Goal: Transaction & Acquisition: Purchase product/service

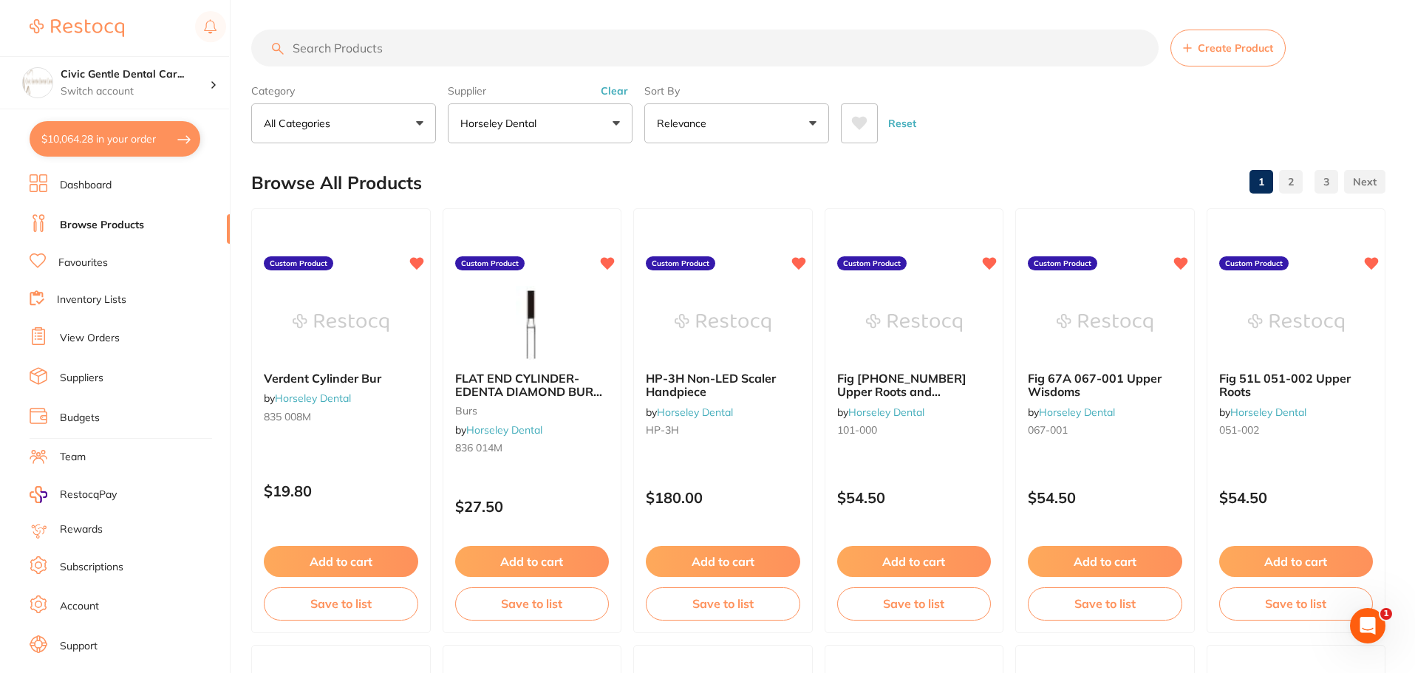
click at [71, 146] on button "$10,064.28 in your order" at bounding box center [115, 138] width 171 height 35
checkbox input "true"
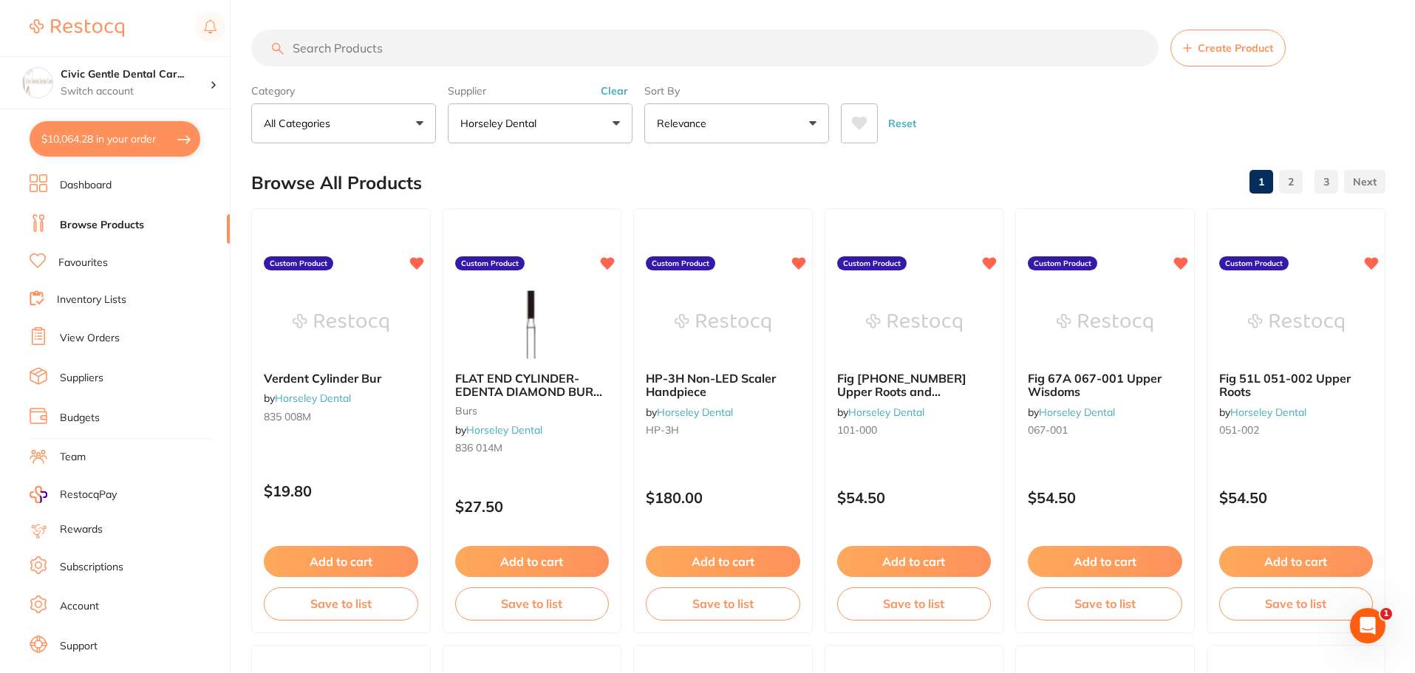
checkbox input "true"
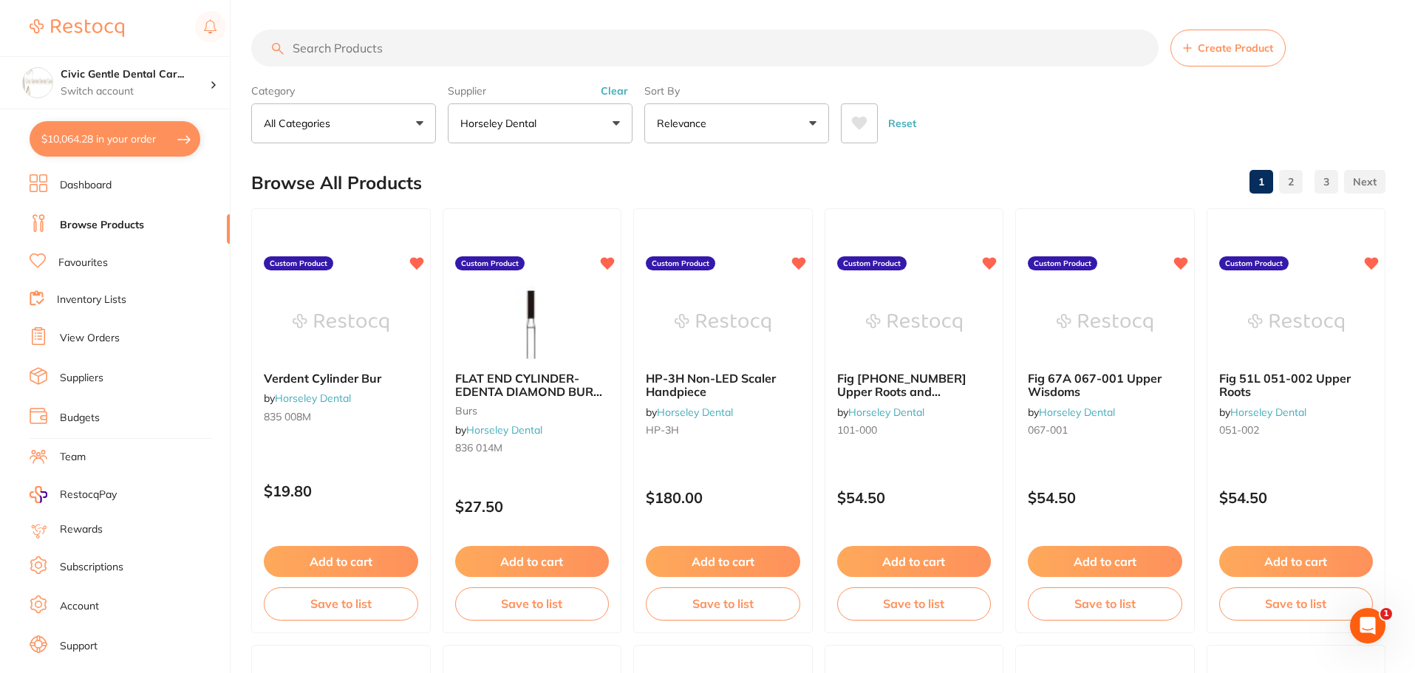
checkbox input "true"
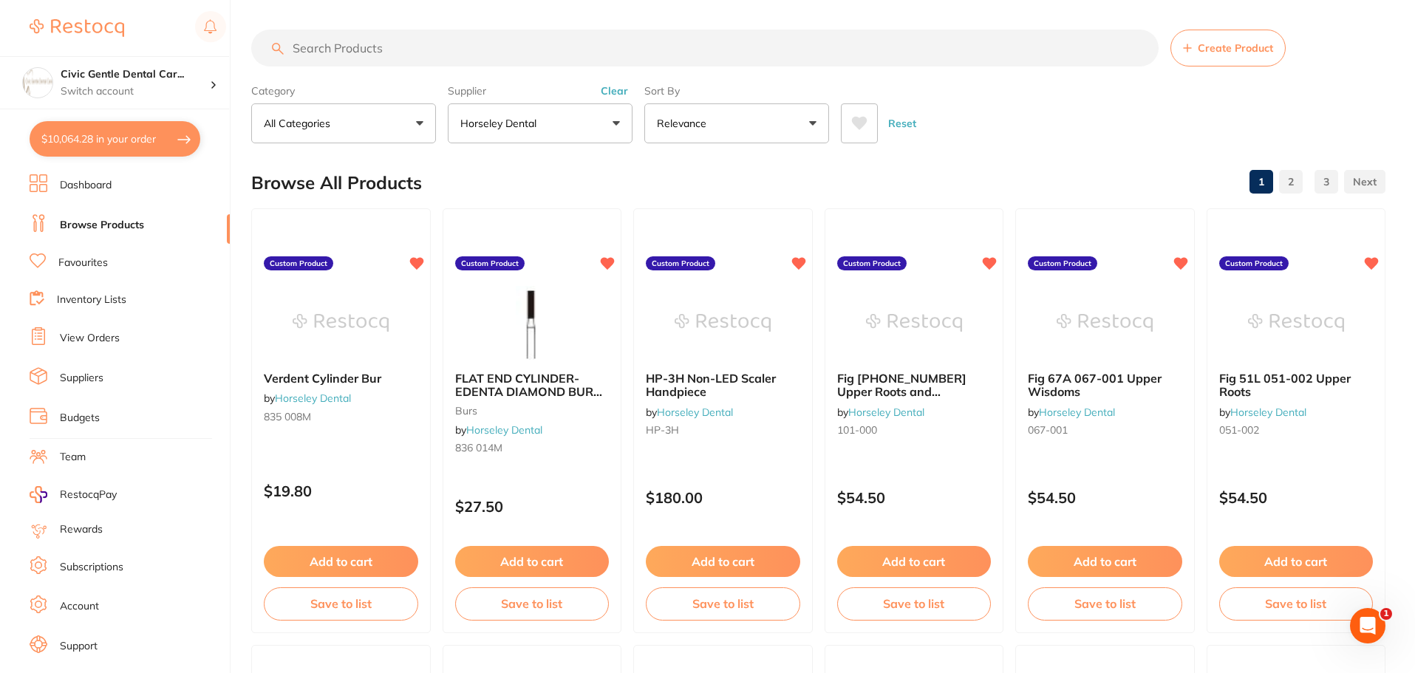
checkbox input "true"
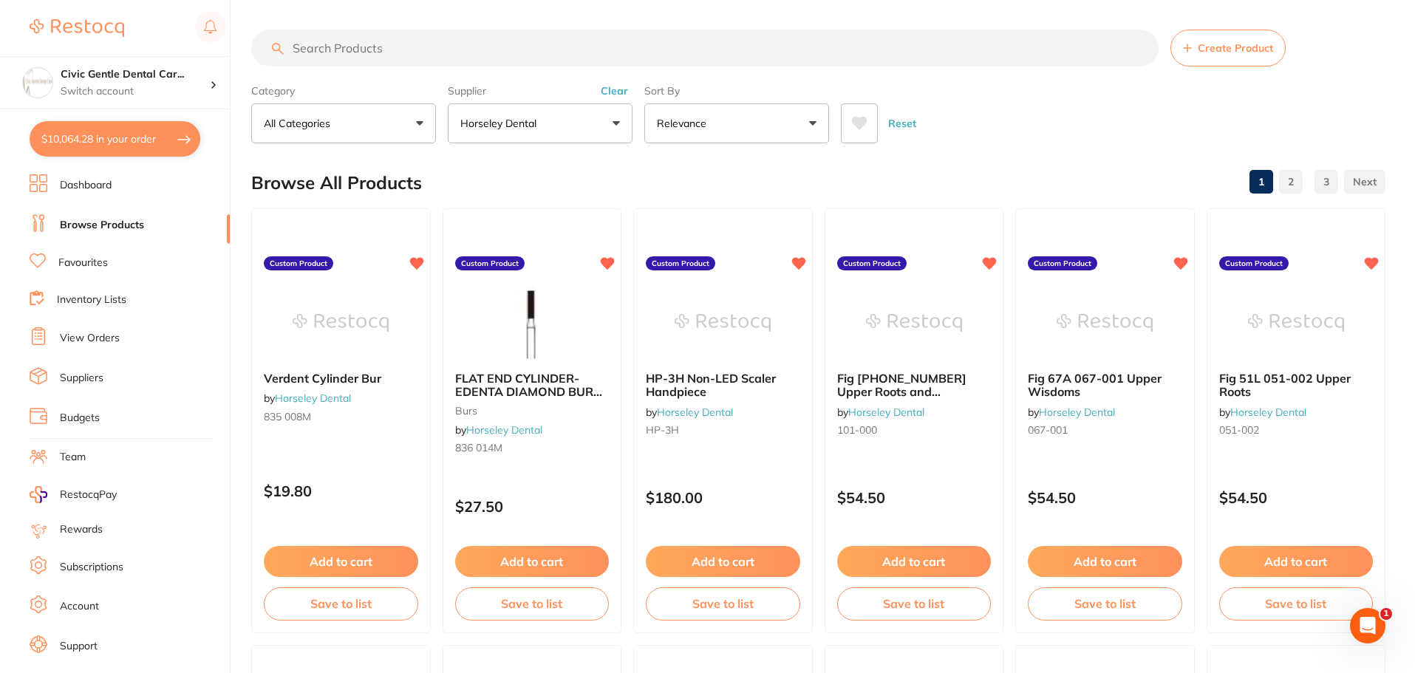
checkbox input "true"
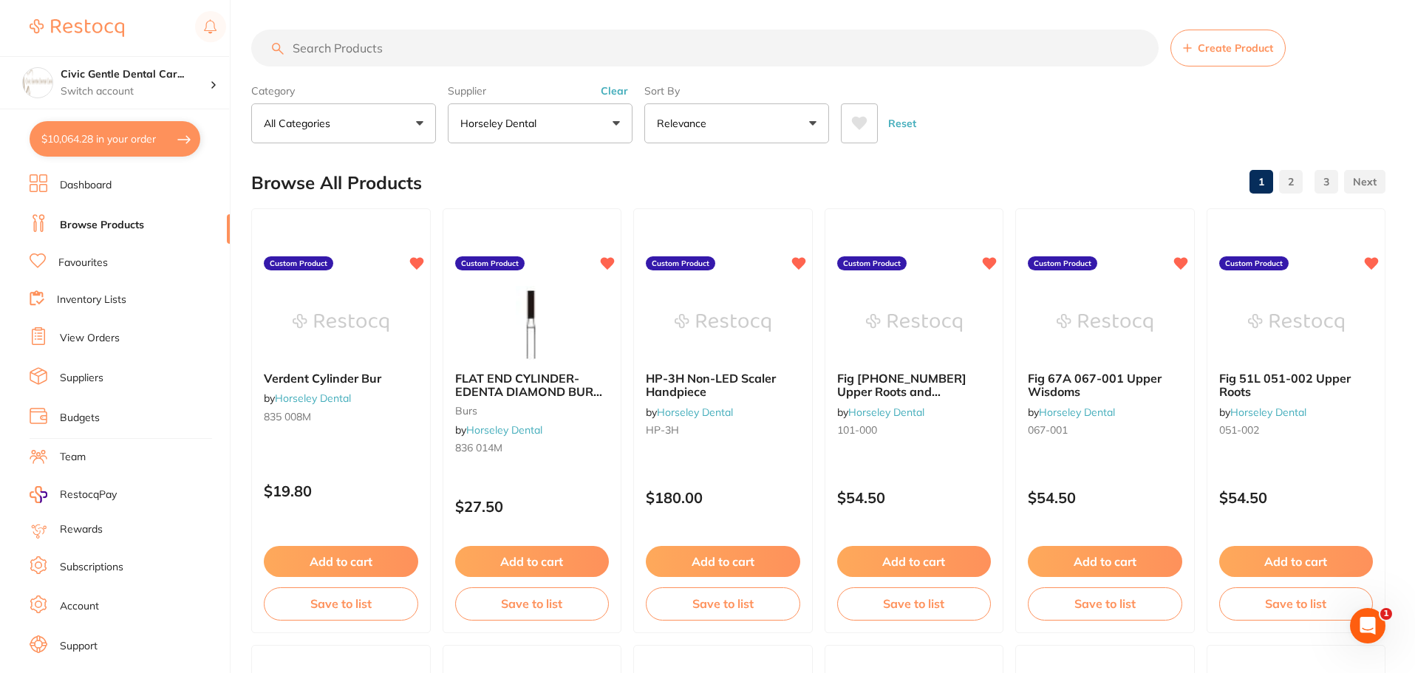
checkbox input "true"
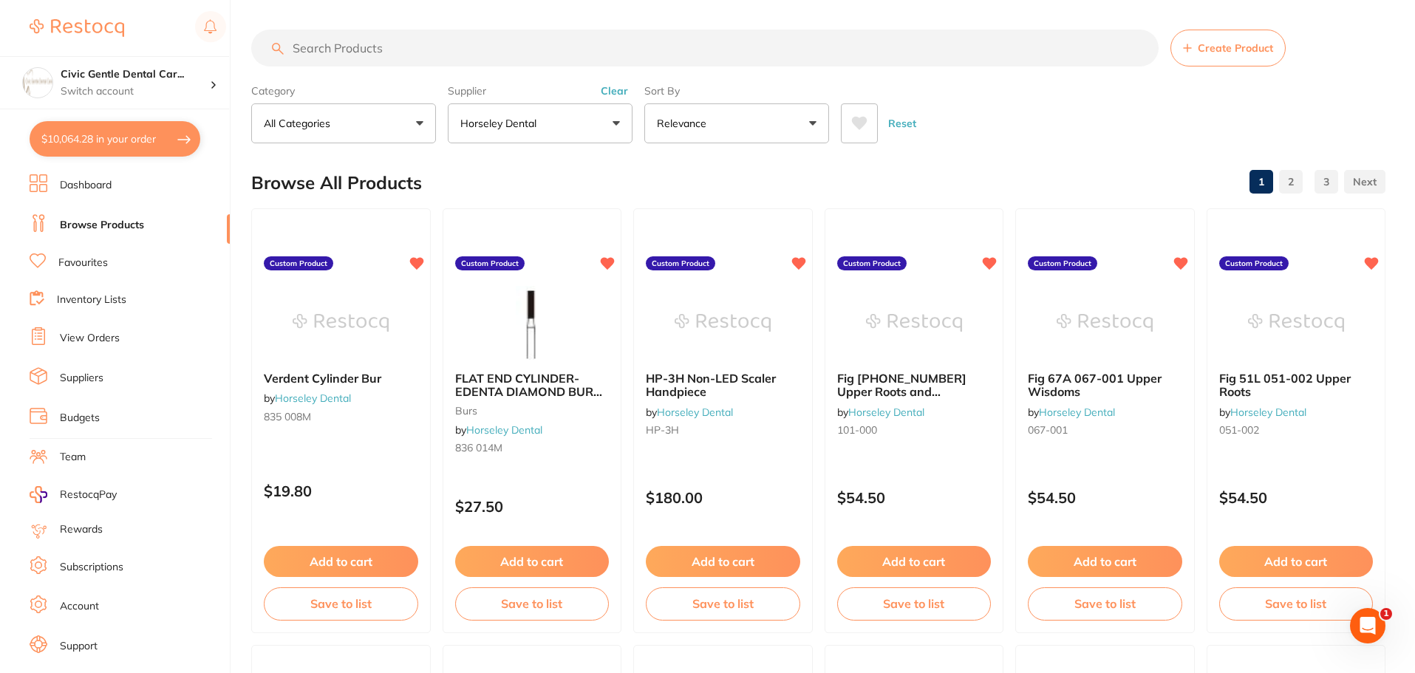
checkbox input "true"
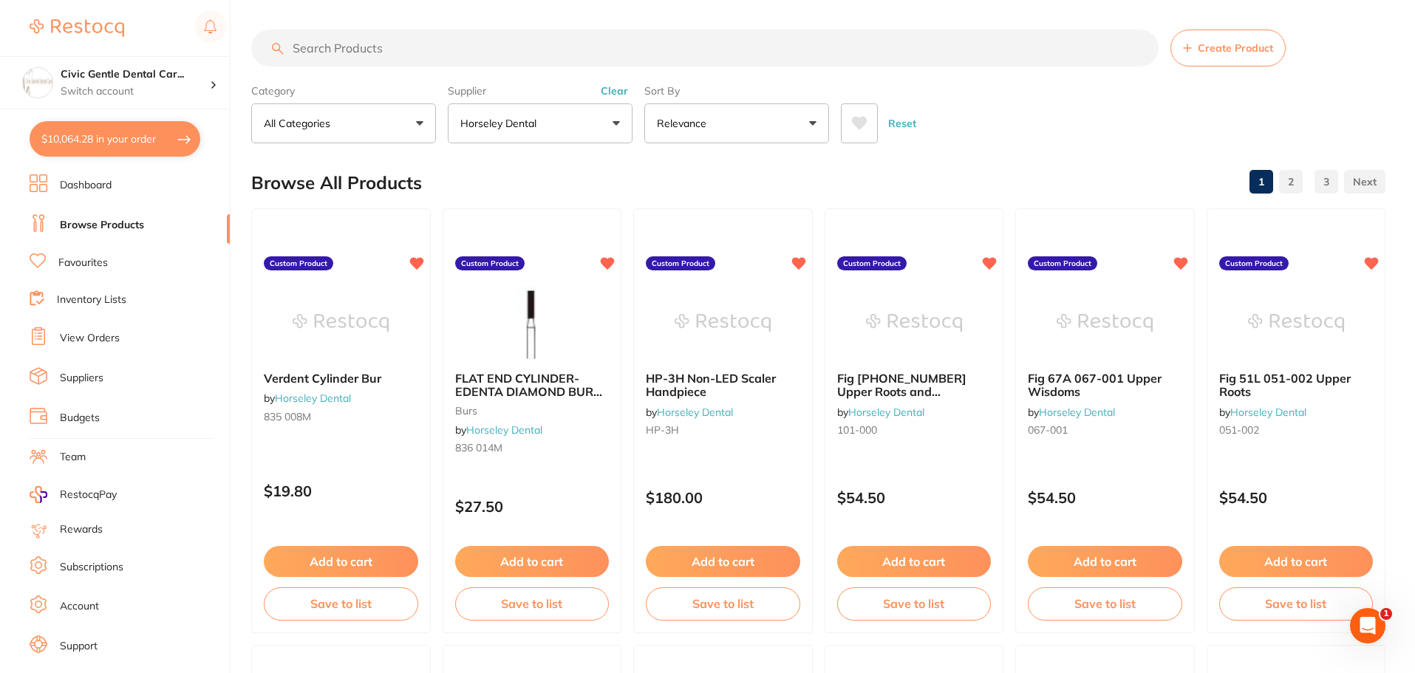
checkbox input "true"
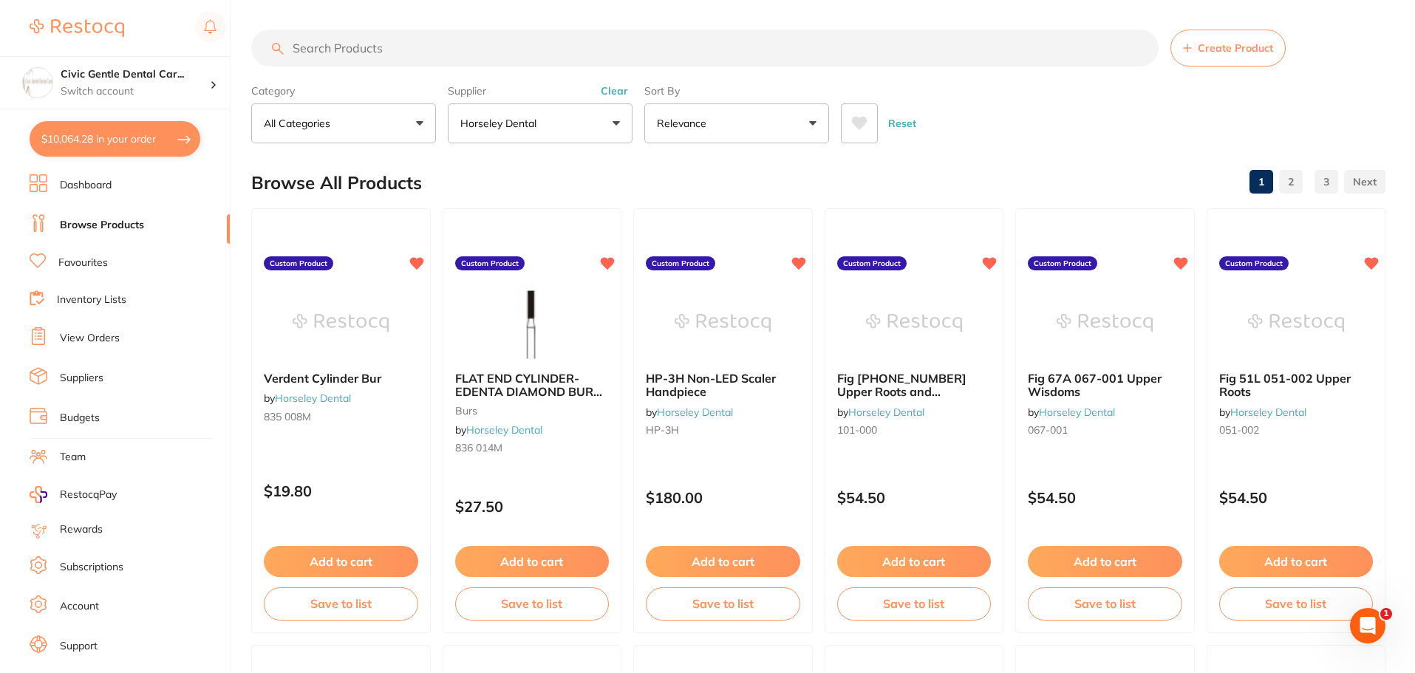
checkbox input "true"
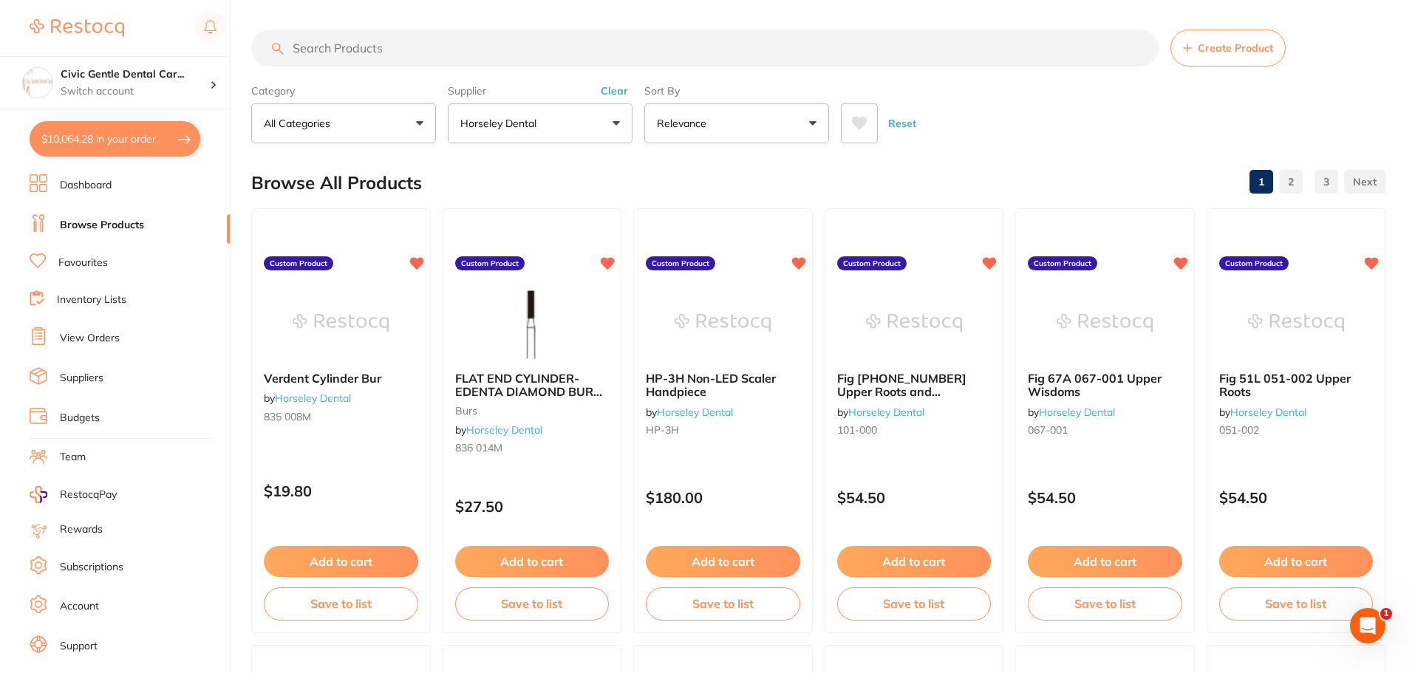
checkbox input "true"
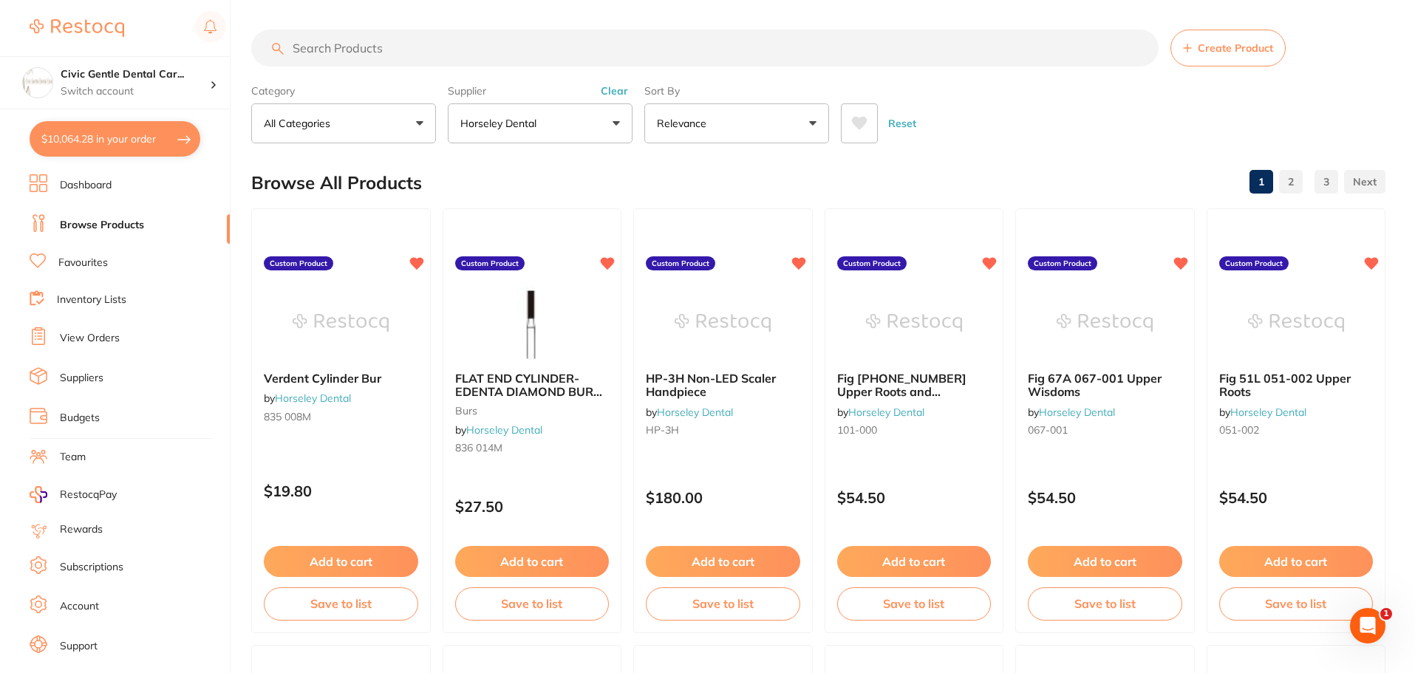
checkbox input "true"
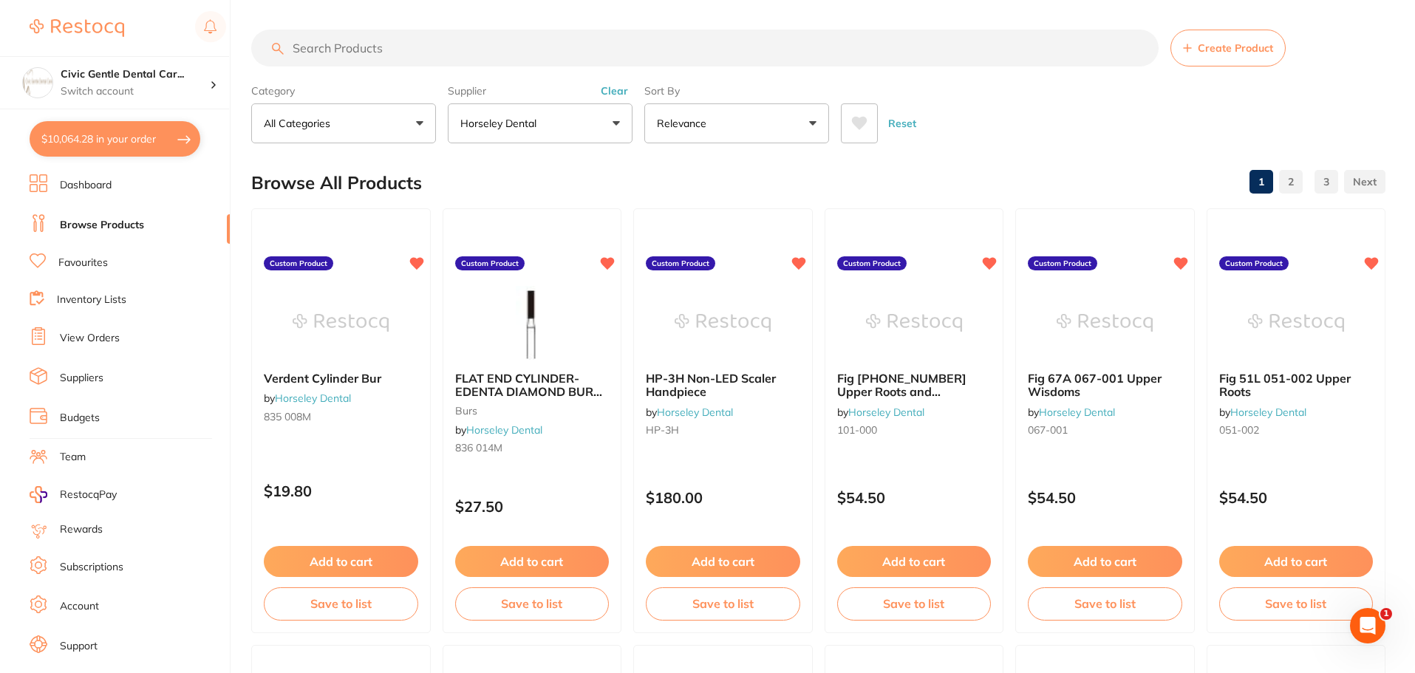
checkbox input "true"
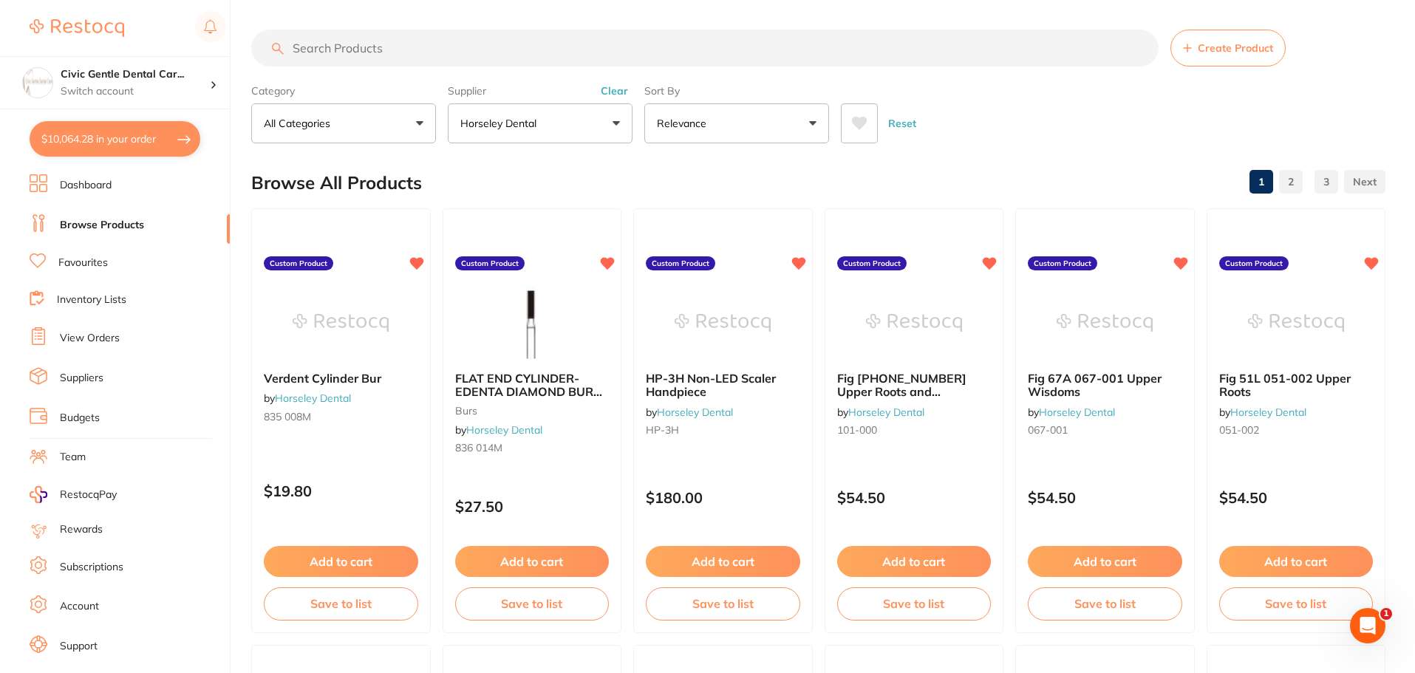
checkbox input "true"
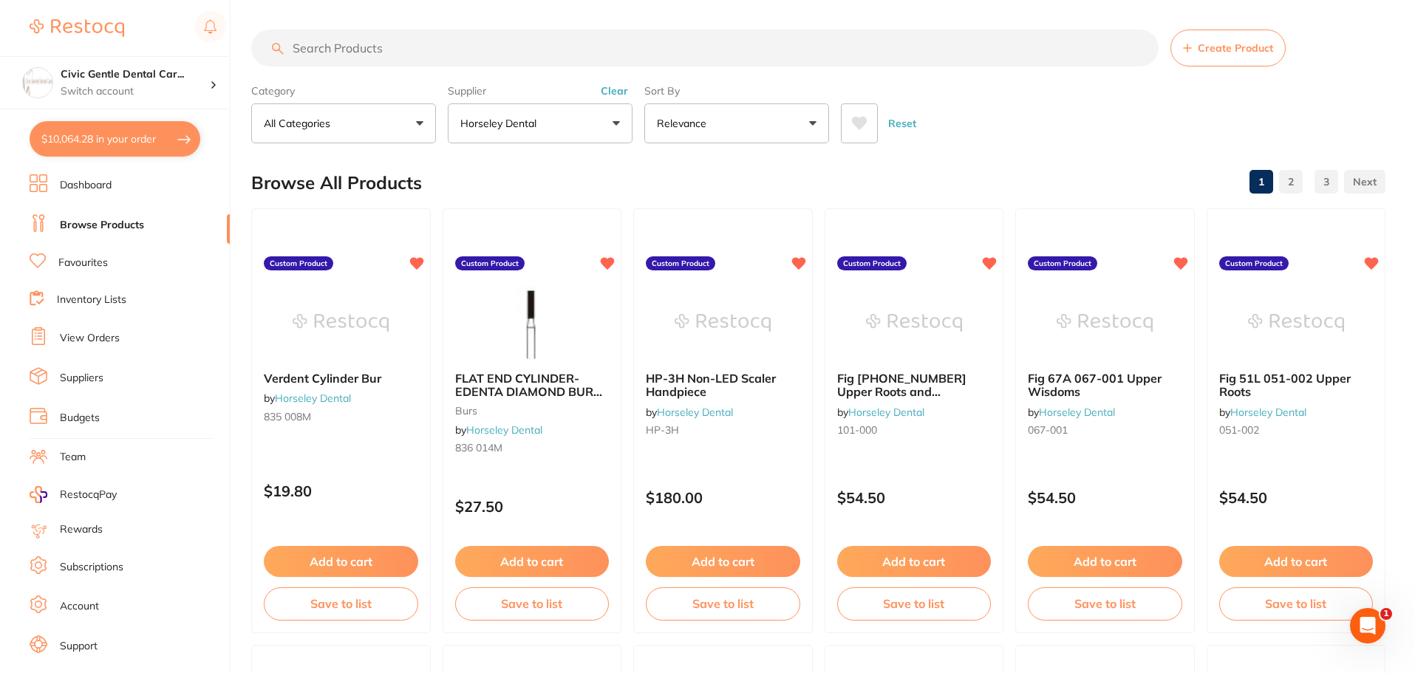
checkbox input "true"
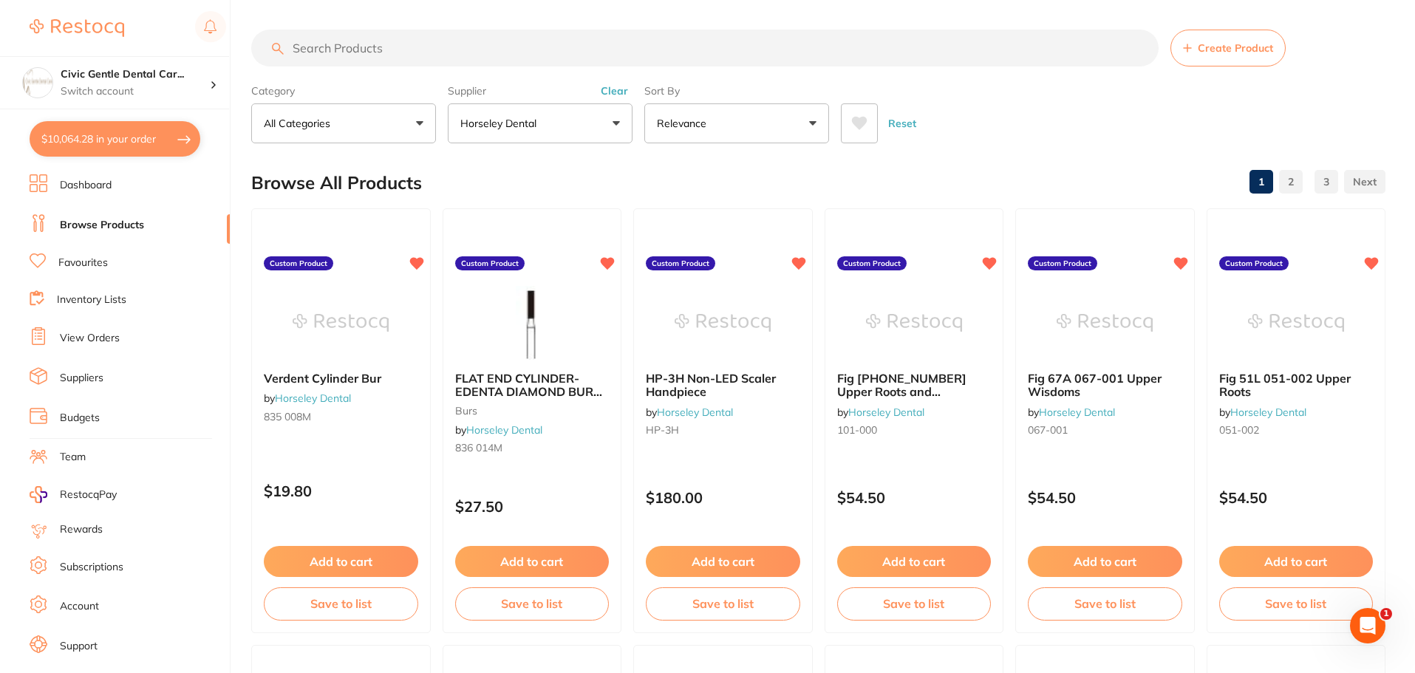
checkbox input "true"
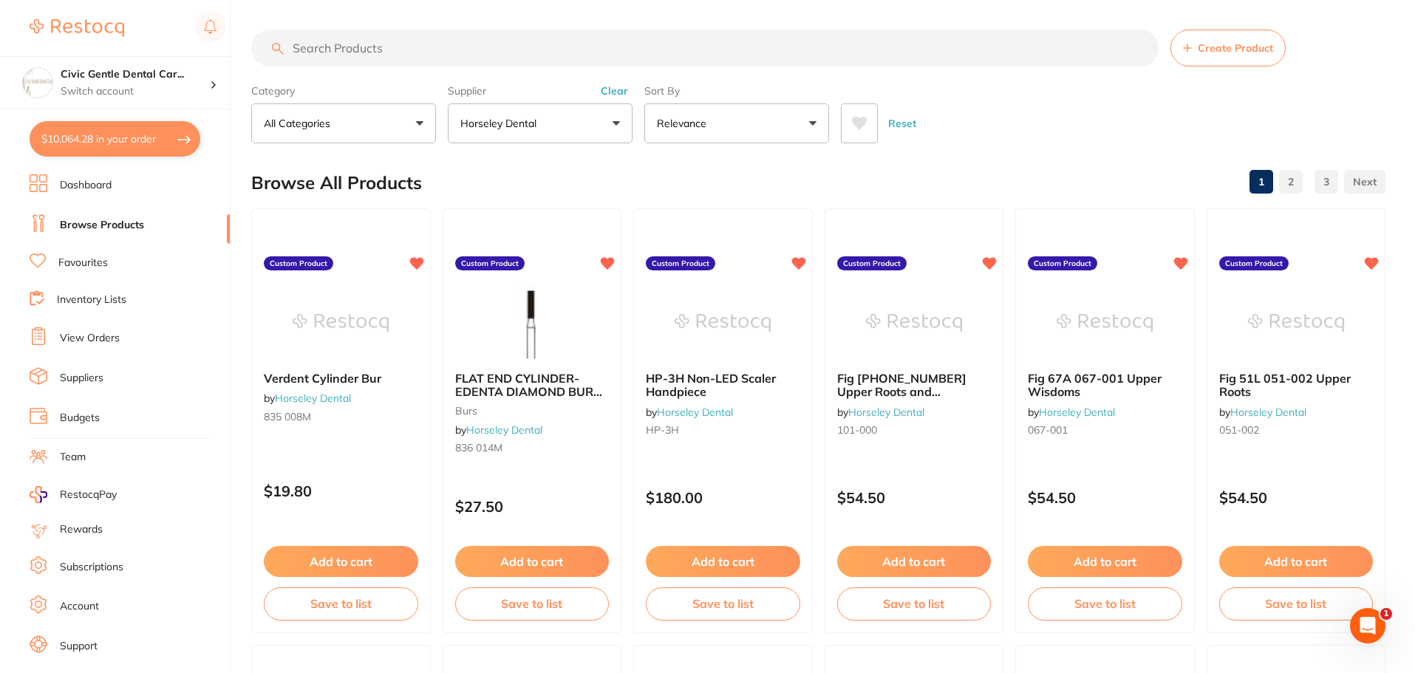
checkbox input "true"
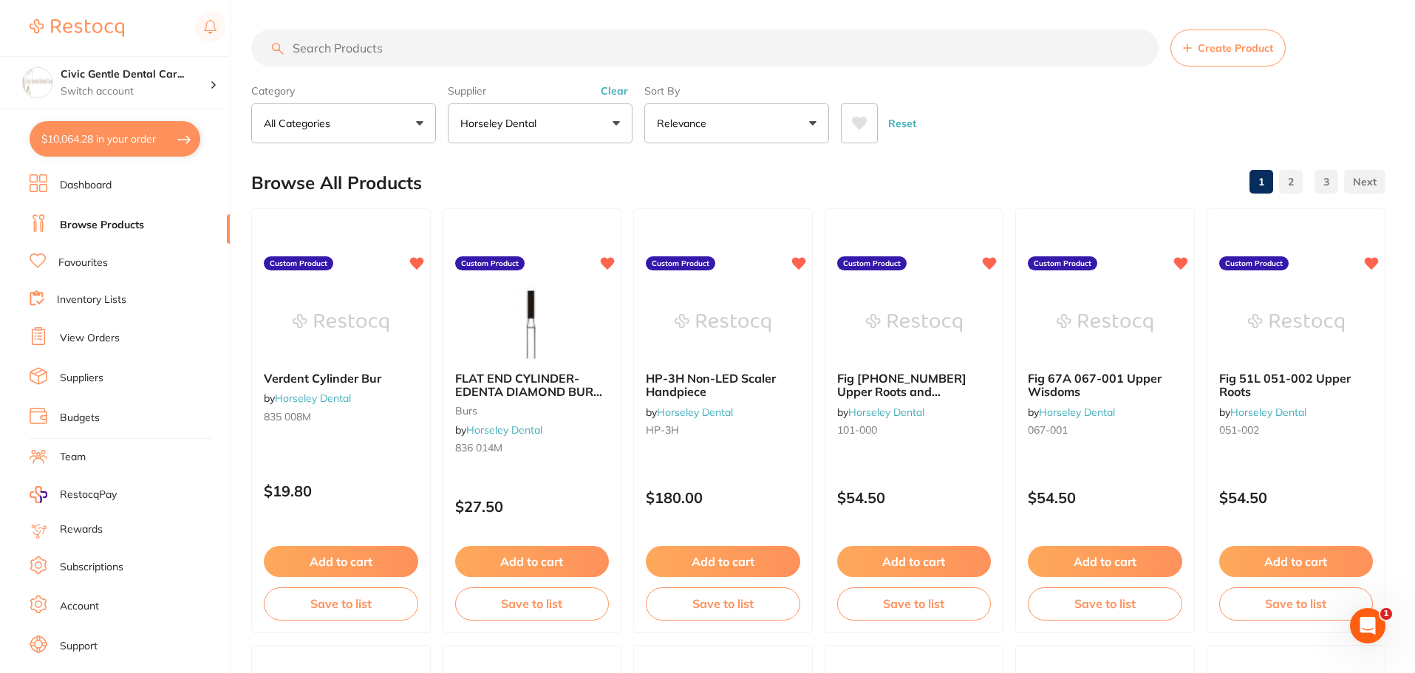
checkbox input "true"
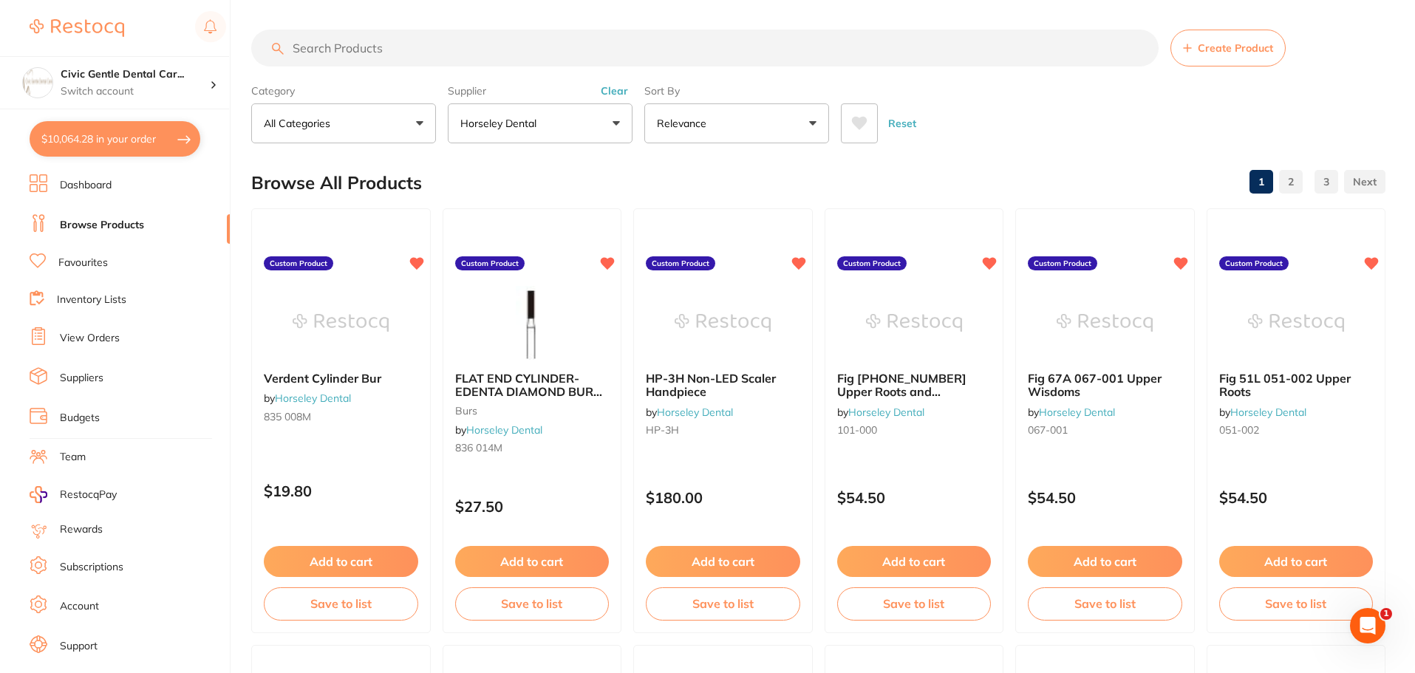
checkbox input "true"
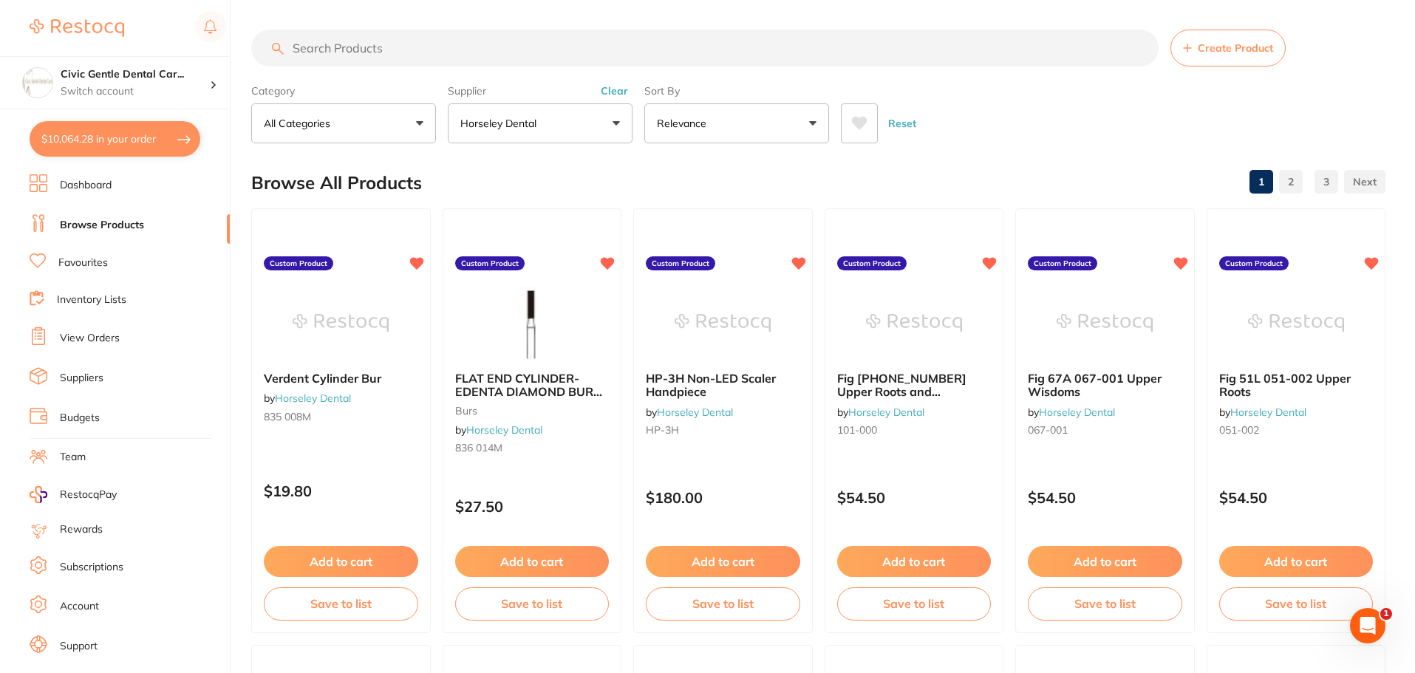
checkbox input "true"
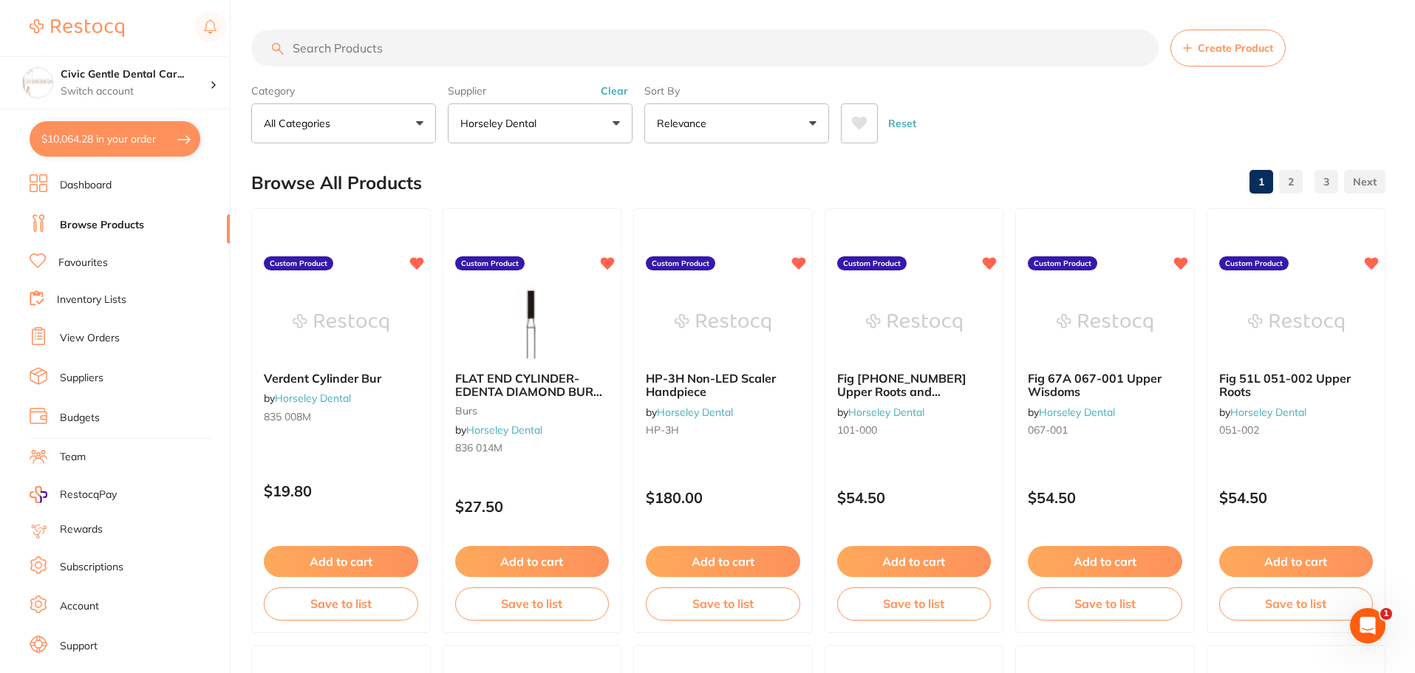
checkbox input "true"
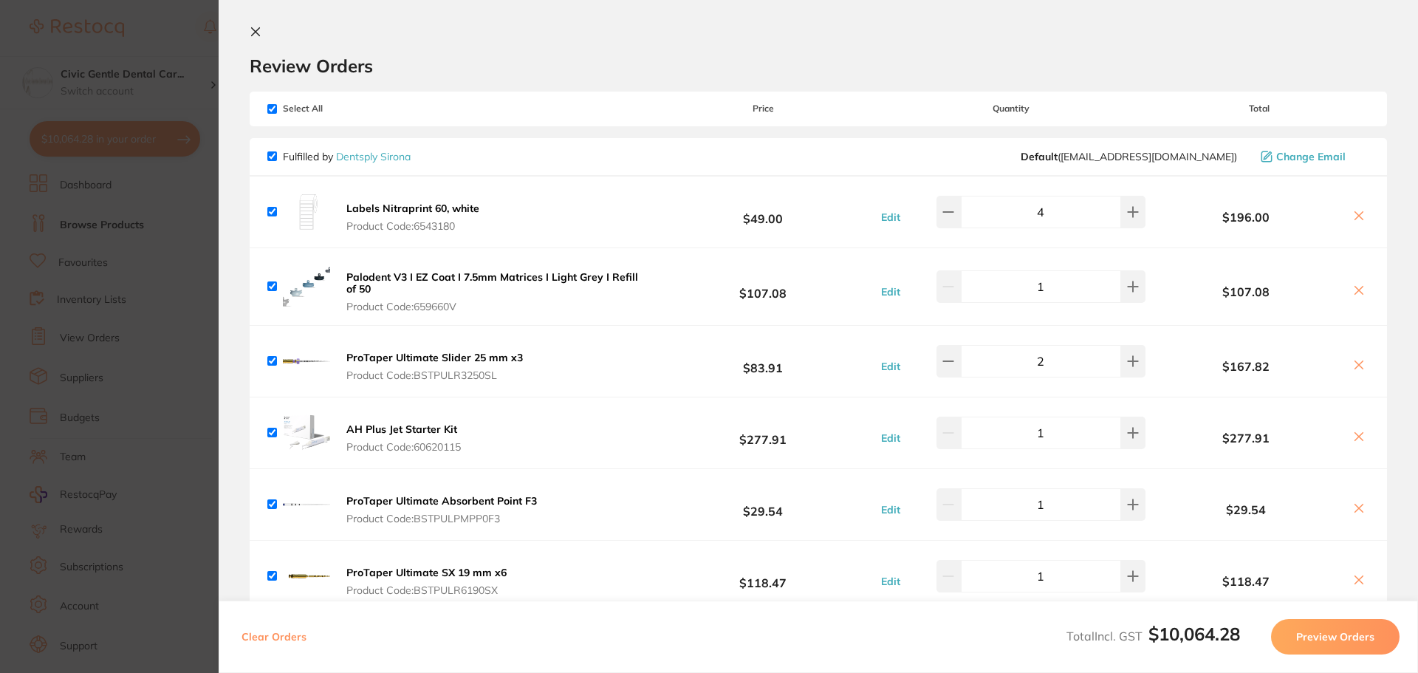
drag, startPoint x: 654, startPoint y: 411, endPoint x: 655, endPoint y: 423, distance: 11.8
click at [332, 424] on div "AH Plus Jet Starter Kit Product Code: 60620115" at bounding box center [366, 431] width 198 height 47
drag, startPoint x: 372, startPoint y: 428, endPoint x: 1387, endPoint y: 464, distance: 1015.6
click at [1387, 464] on section "Review Orders Your orders are being processed and we will notify you once we ha…" at bounding box center [819, 336] width 1200 height 673
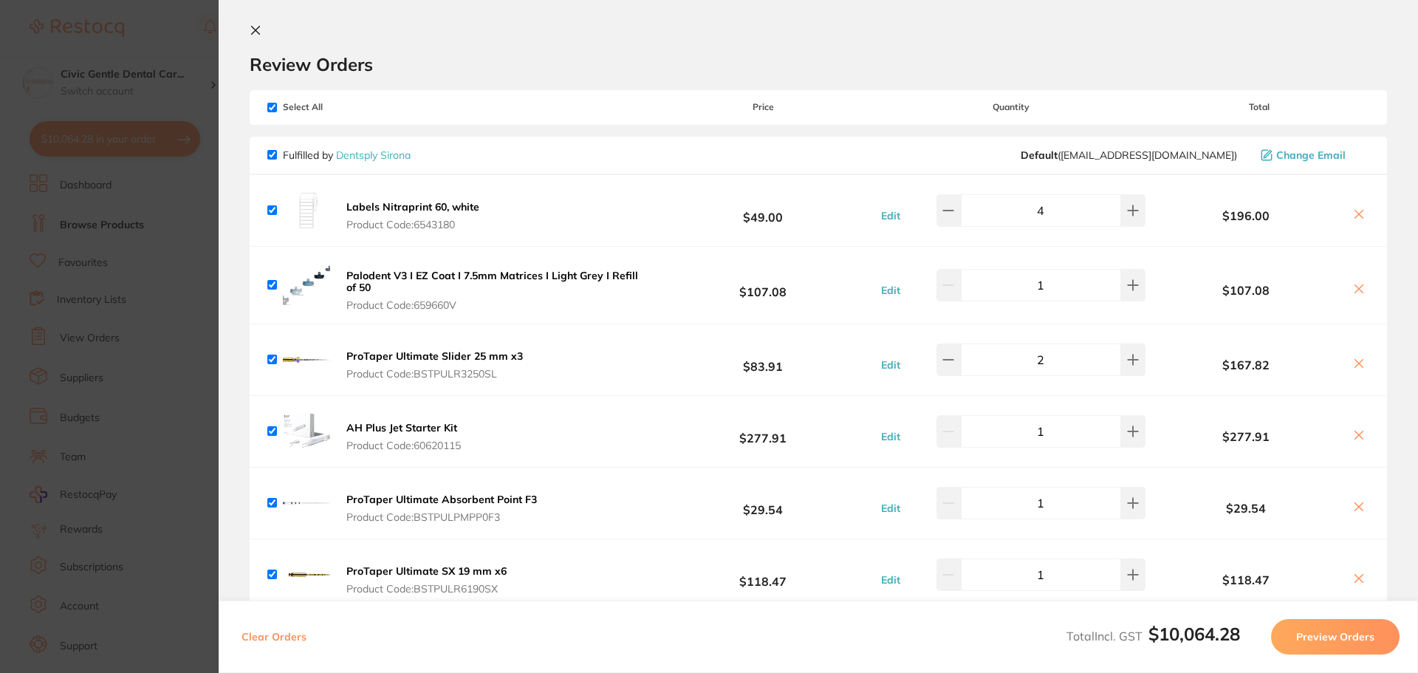
click at [1355, 434] on icon at bounding box center [1359, 435] width 12 height 12
checkbox input "false"
click at [157, 241] on section "Update RRP Set your pre negotiated price for this item. Item Agreed RRP (excl. …" at bounding box center [709, 336] width 1418 height 673
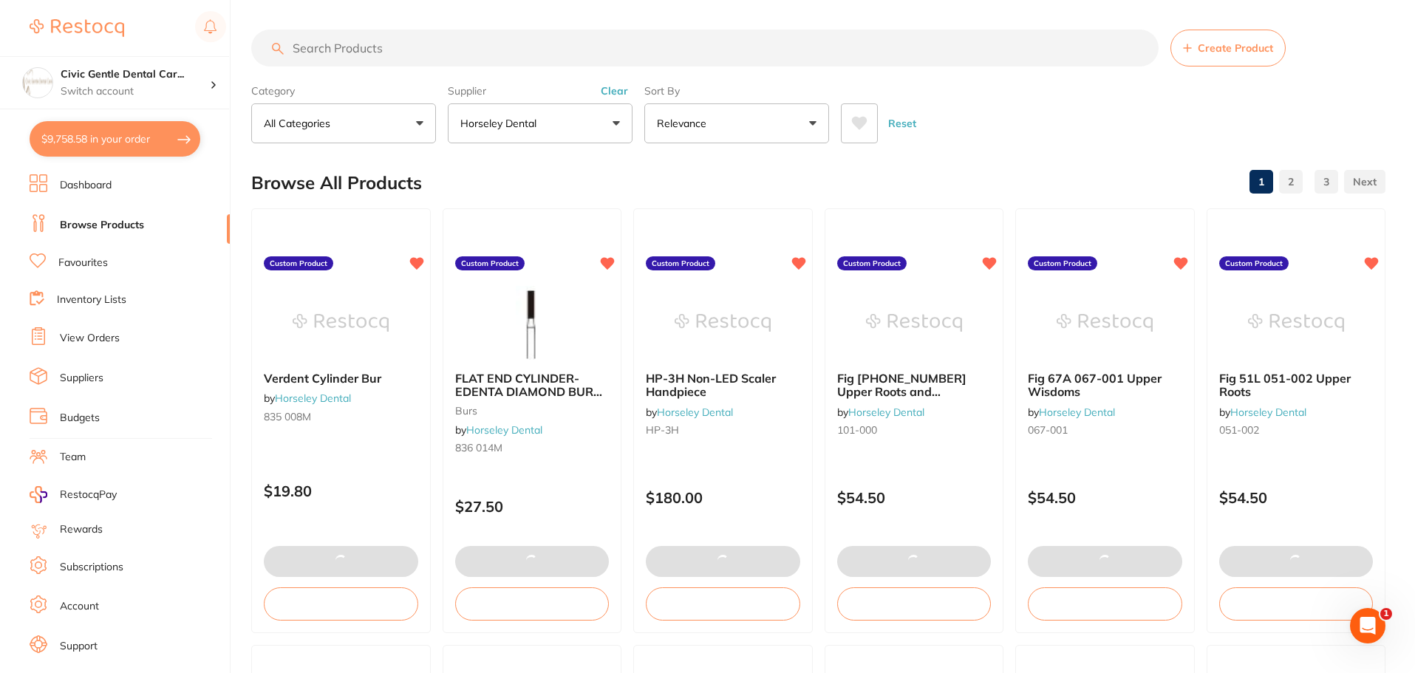
click at [307, 51] on input "search" at bounding box center [704, 48] width 907 height 37
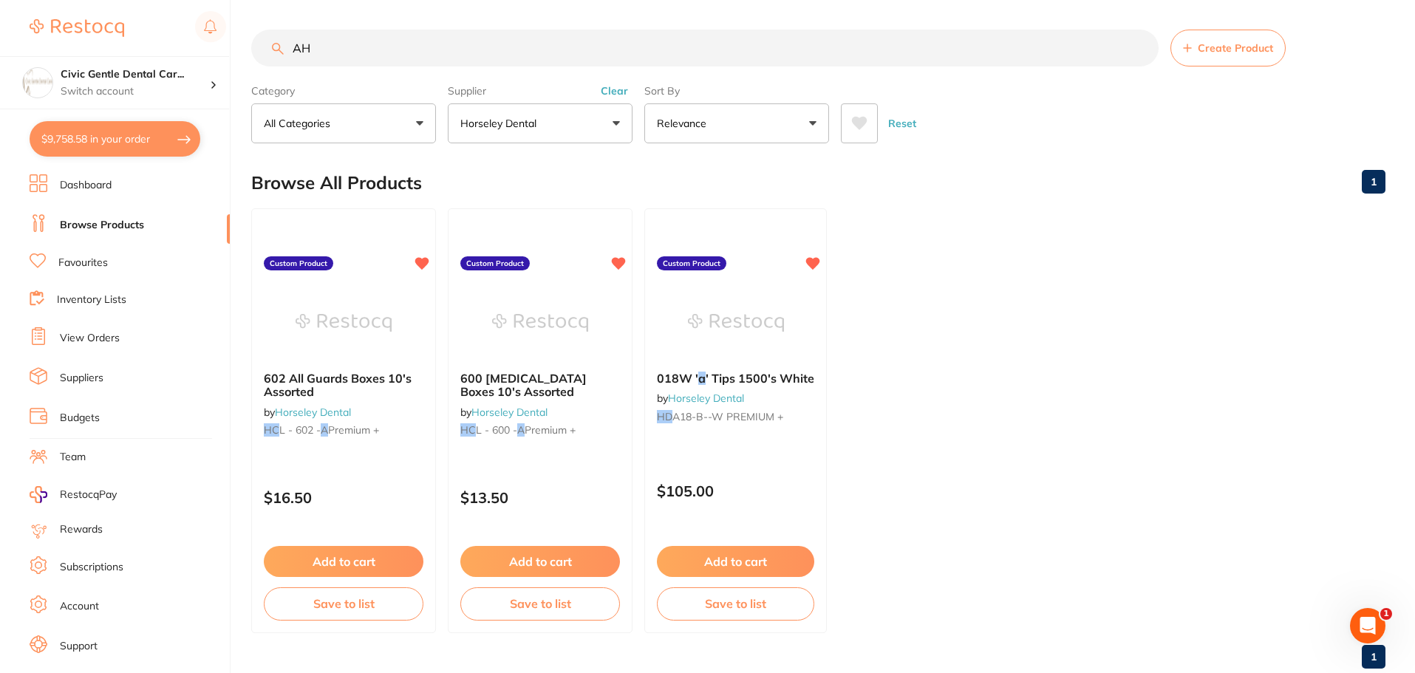
type input "AH"
click at [523, 116] on p "Horseley Dental" at bounding box center [501, 123] width 82 height 15
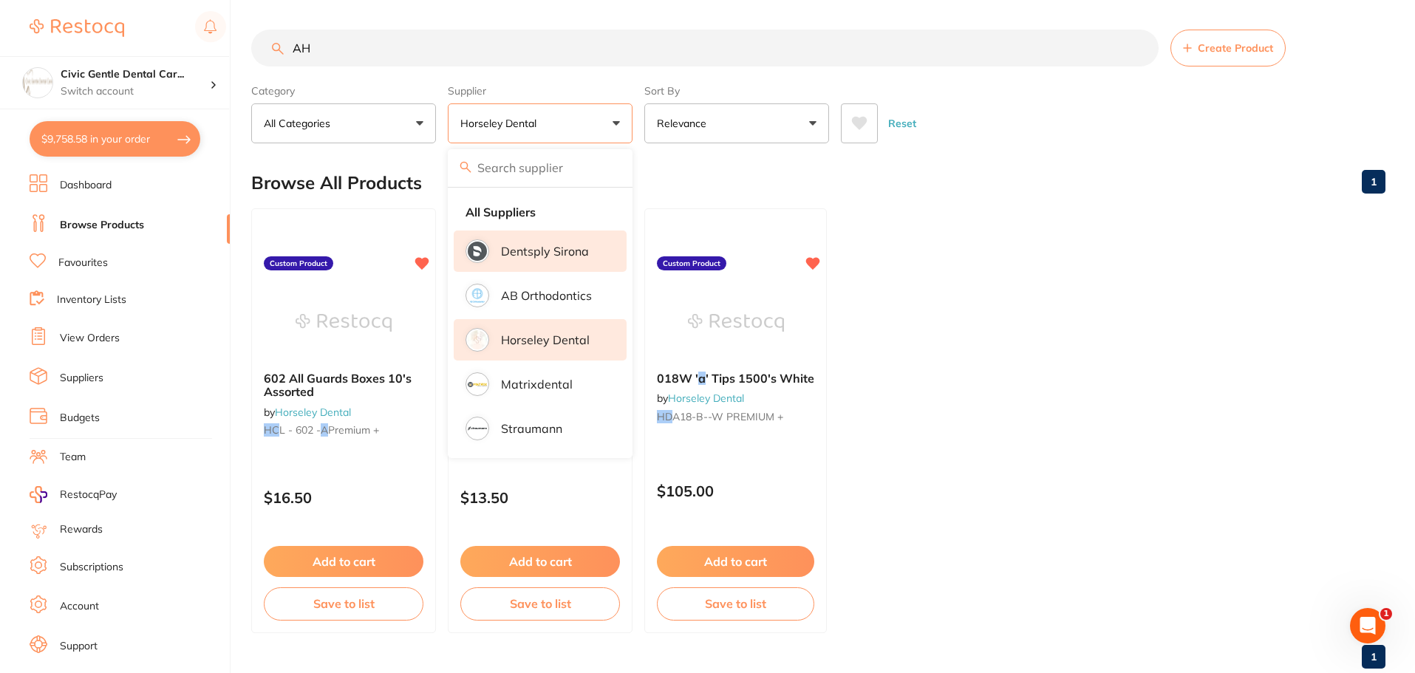
click at [522, 252] on p "Dentsply Sirona" at bounding box center [545, 251] width 88 height 13
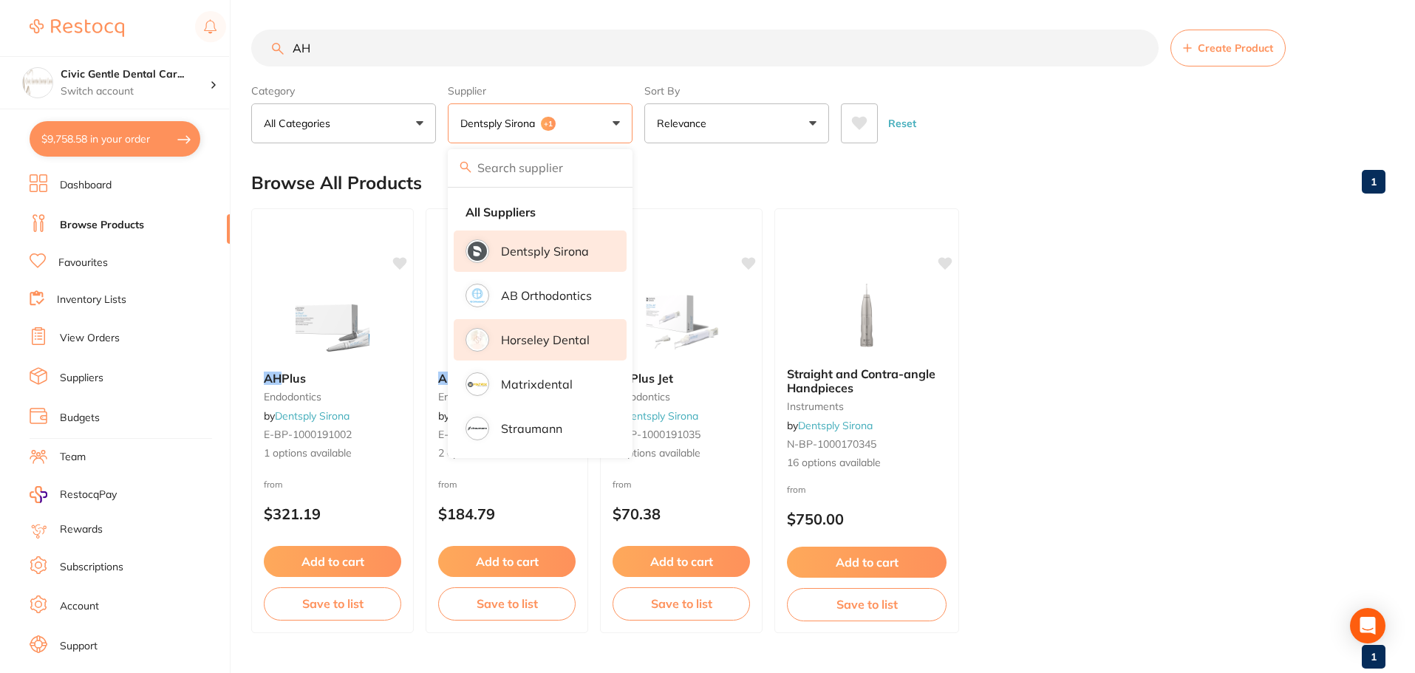
click at [1214, 333] on ul "AH Plus endodontics by Dentsply Sirona E-BP-1000191002 1 options available from…" at bounding box center [818, 420] width 1134 height 425
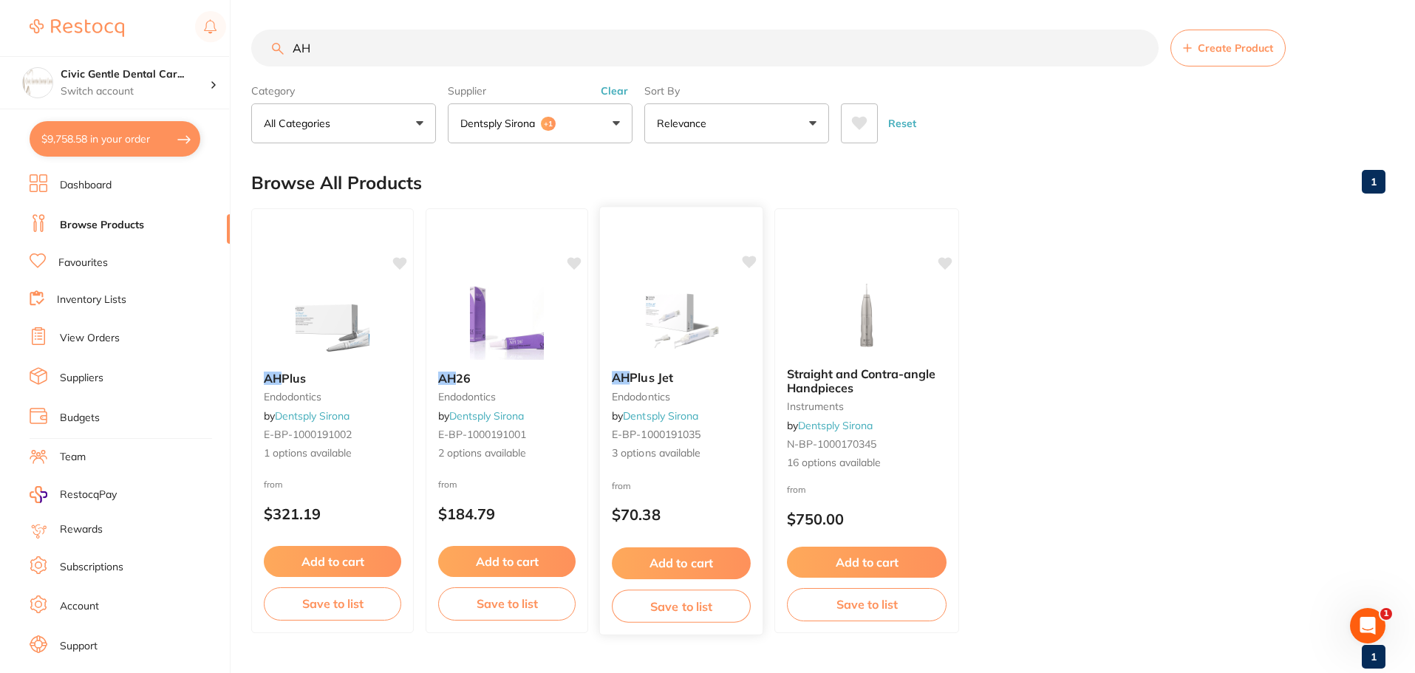
click at [706, 324] on img at bounding box center [680, 321] width 97 height 75
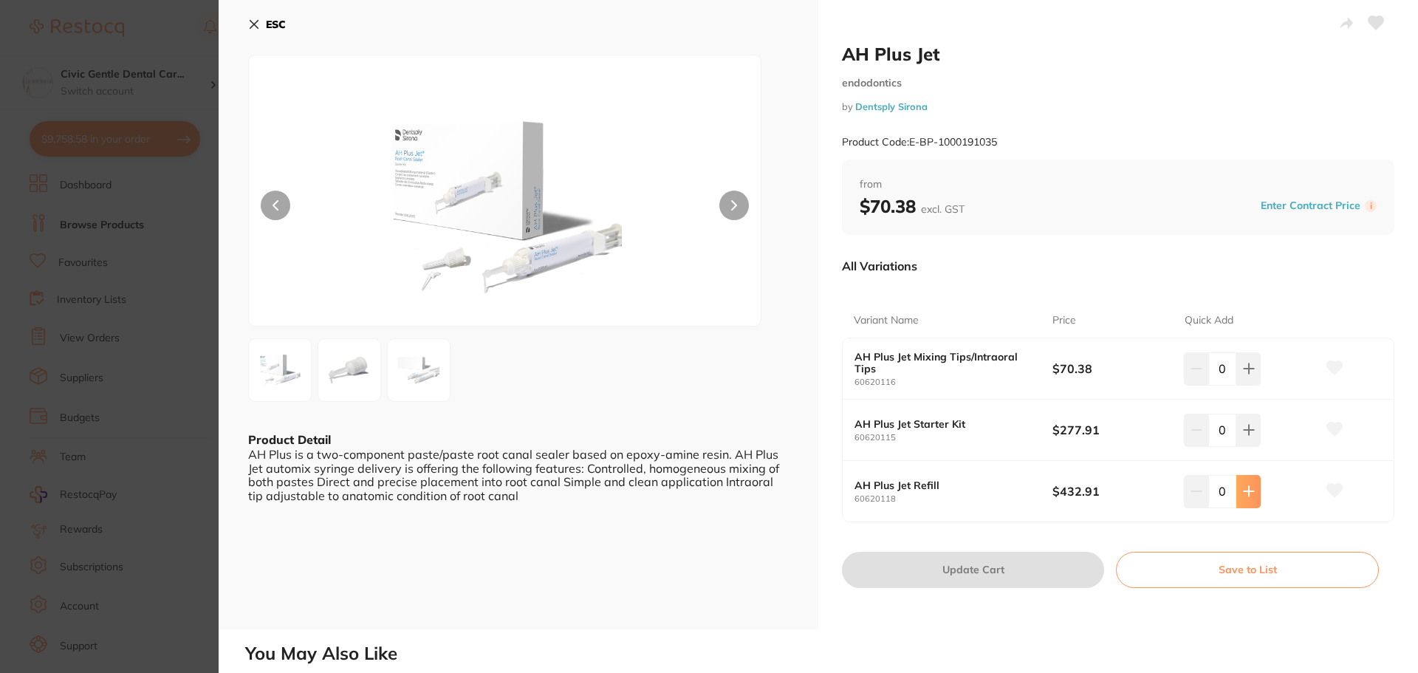
click at [1256, 385] on button at bounding box center [1249, 368] width 24 height 33
type input "1"
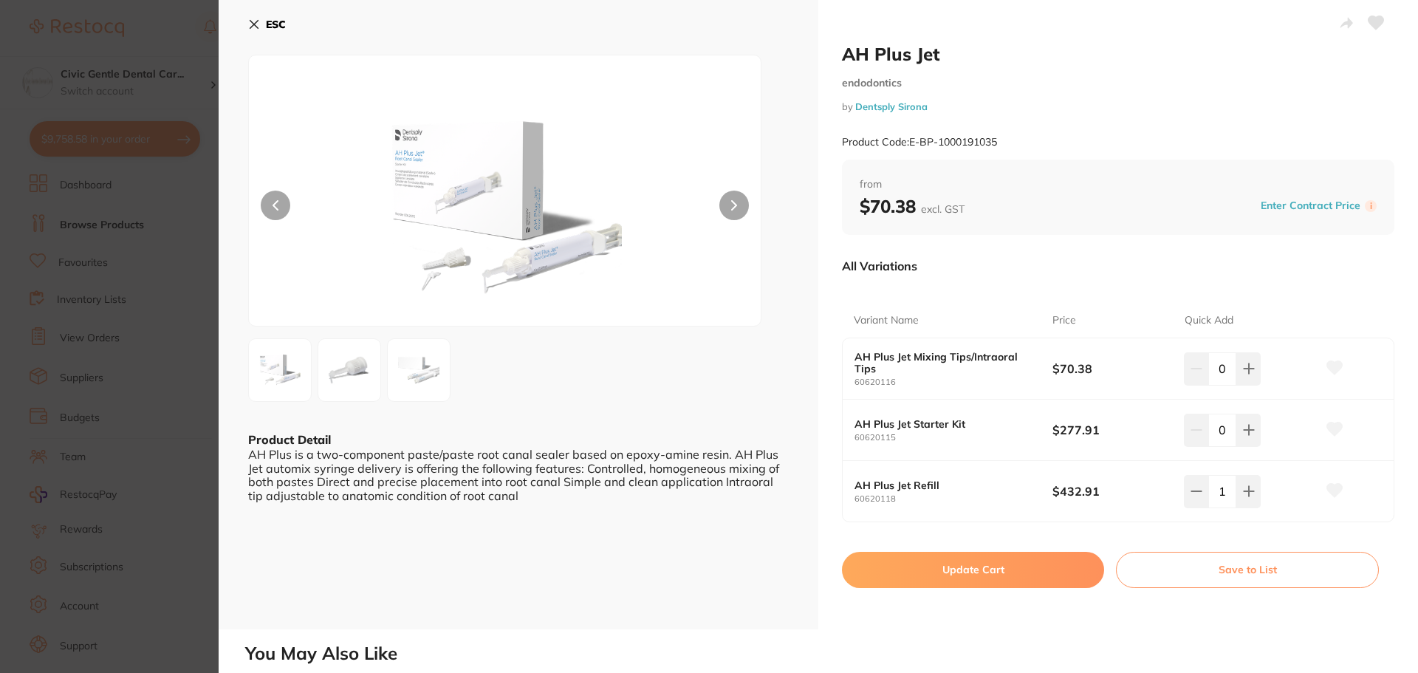
click at [729, 206] on button at bounding box center [734, 206] width 30 height 30
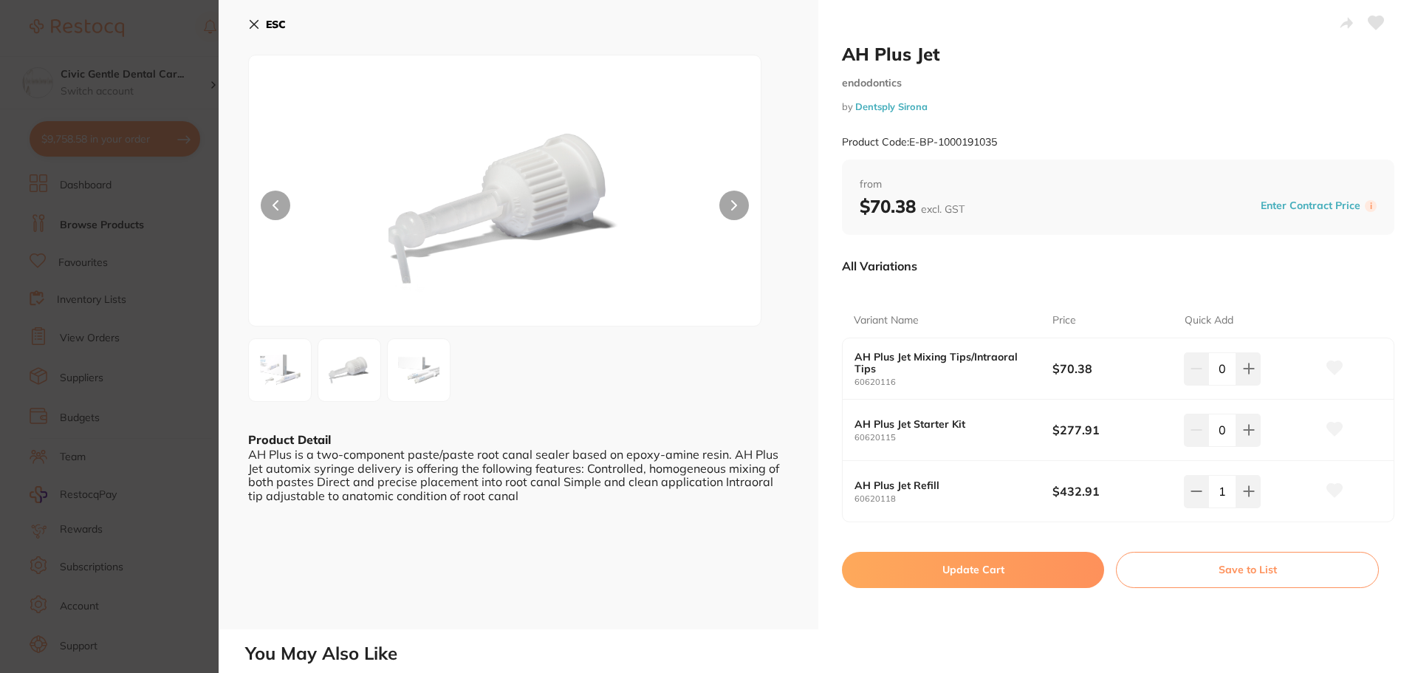
click at [987, 570] on button "Update Cart" at bounding box center [973, 569] width 262 height 35
checkbox input "true"
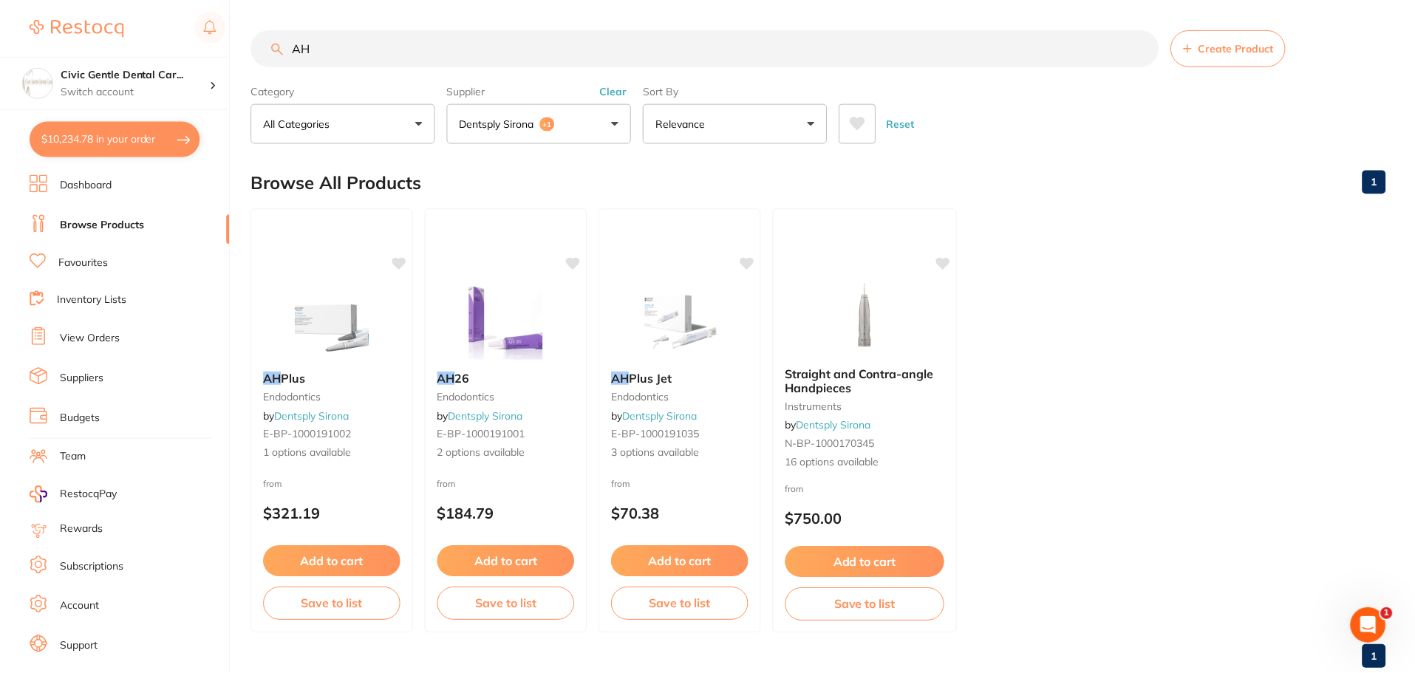
scroll to position [37, 0]
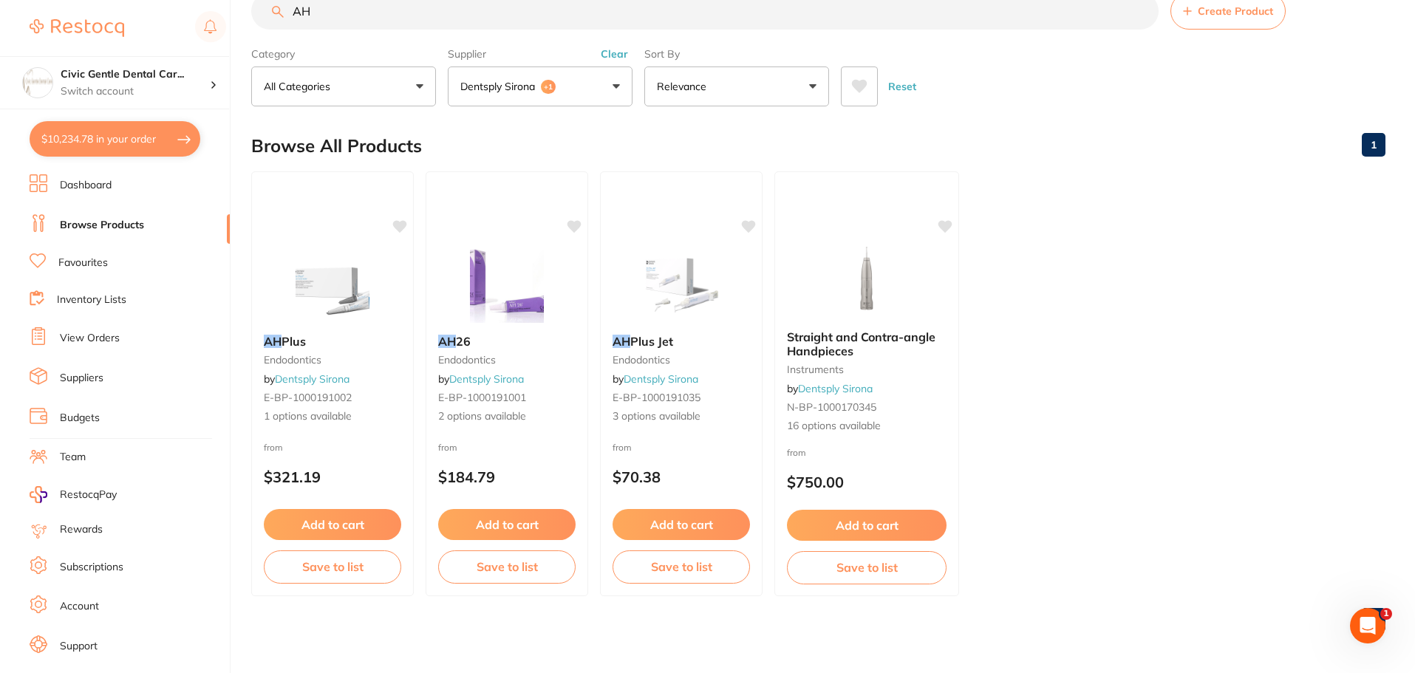
click at [112, 129] on button "$10,234.78 in your order" at bounding box center [115, 138] width 171 height 35
checkbox input "true"
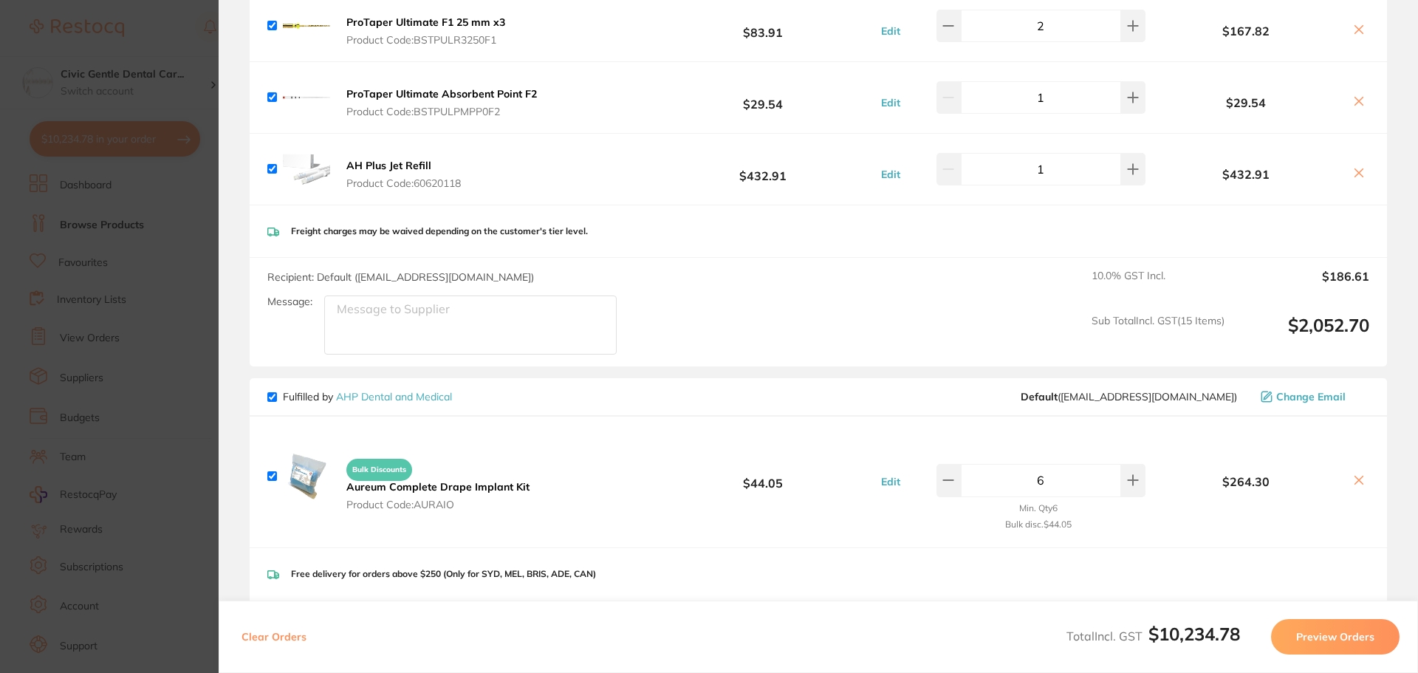
drag, startPoint x: 488, startPoint y: 321, endPoint x: 500, endPoint y: 341, distance: 22.9
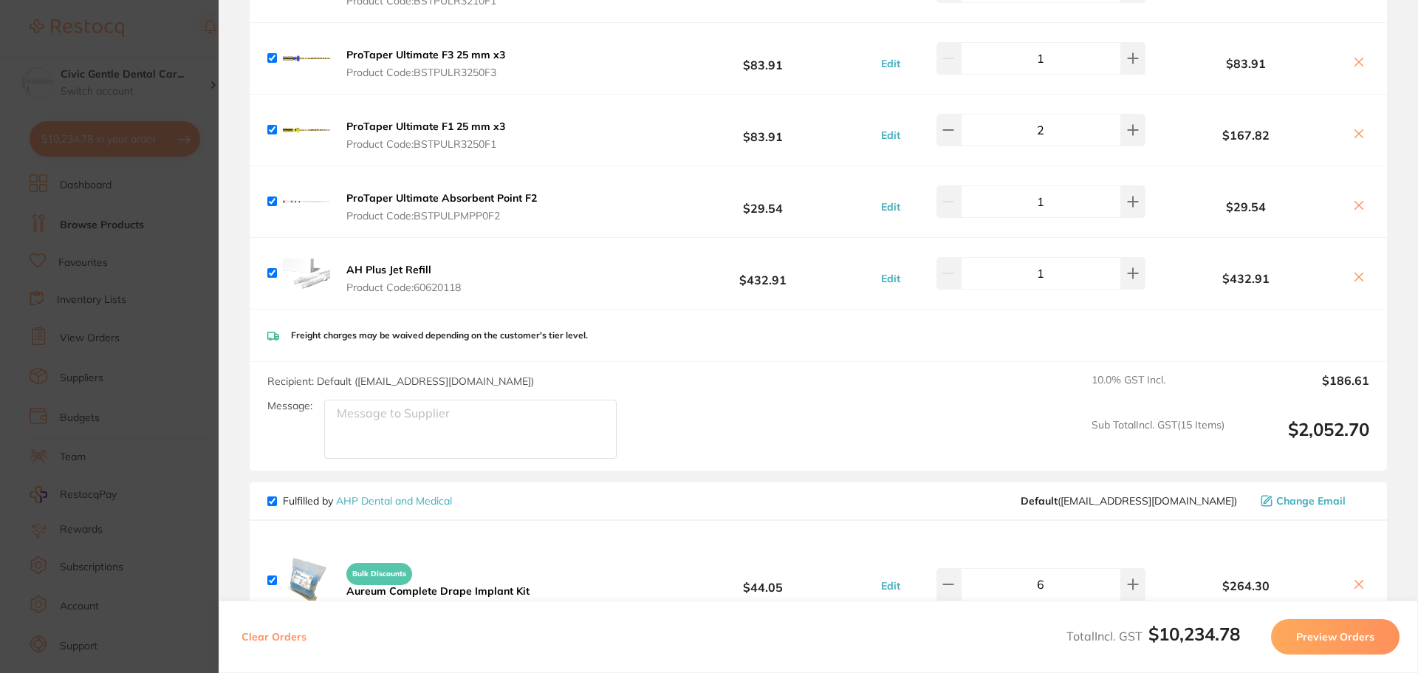
scroll to position [838, 0]
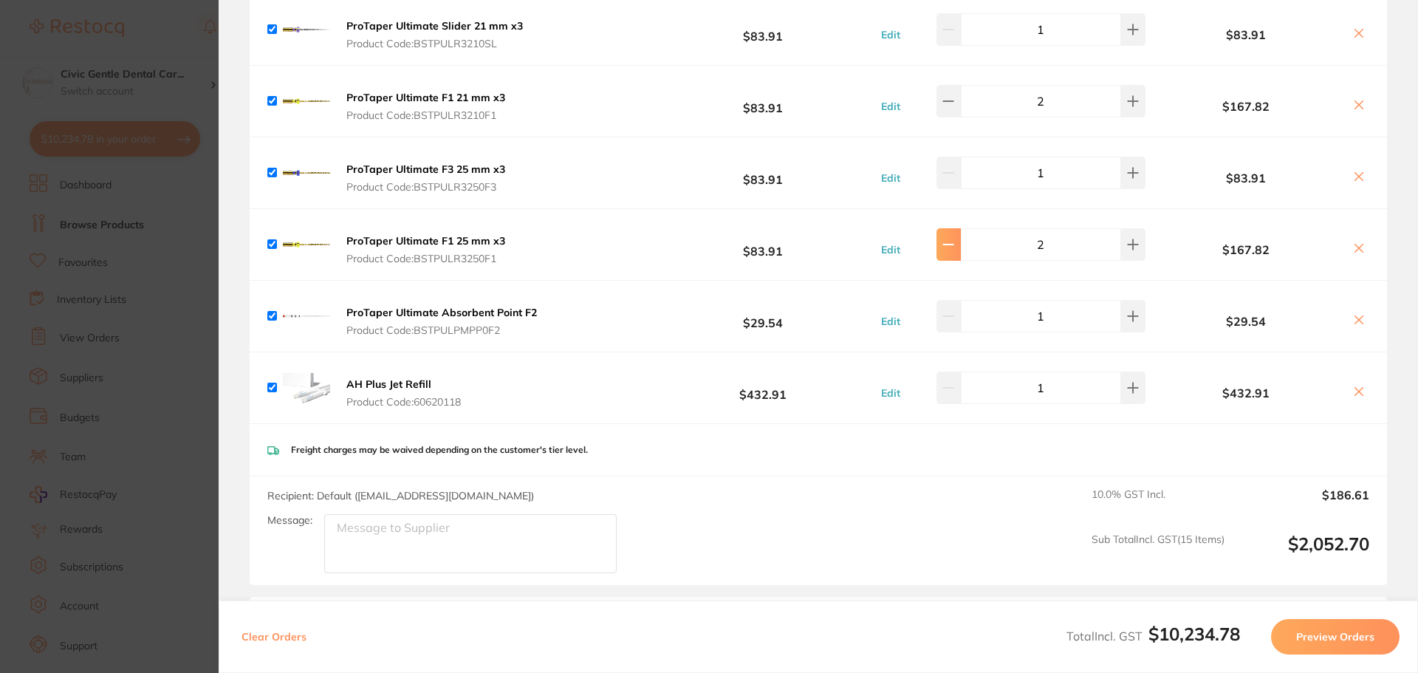
type input "1"
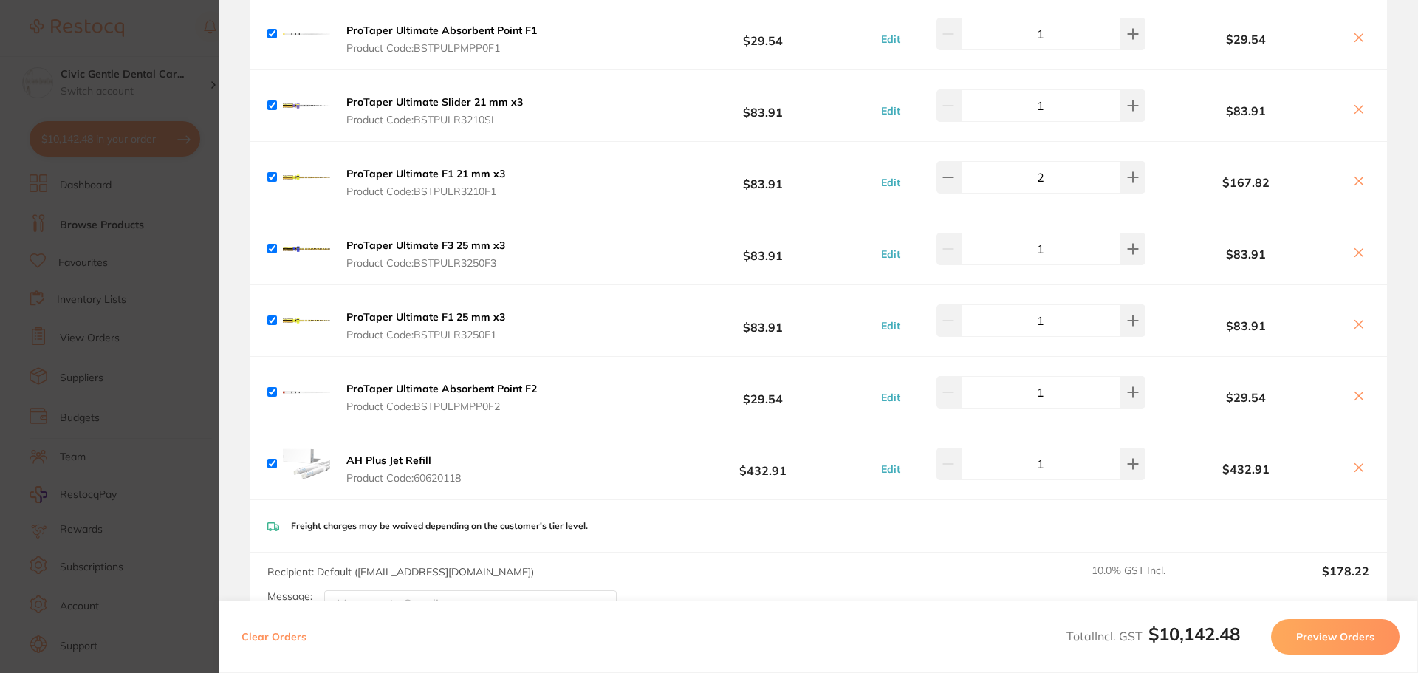
scroll to position [691, 0]
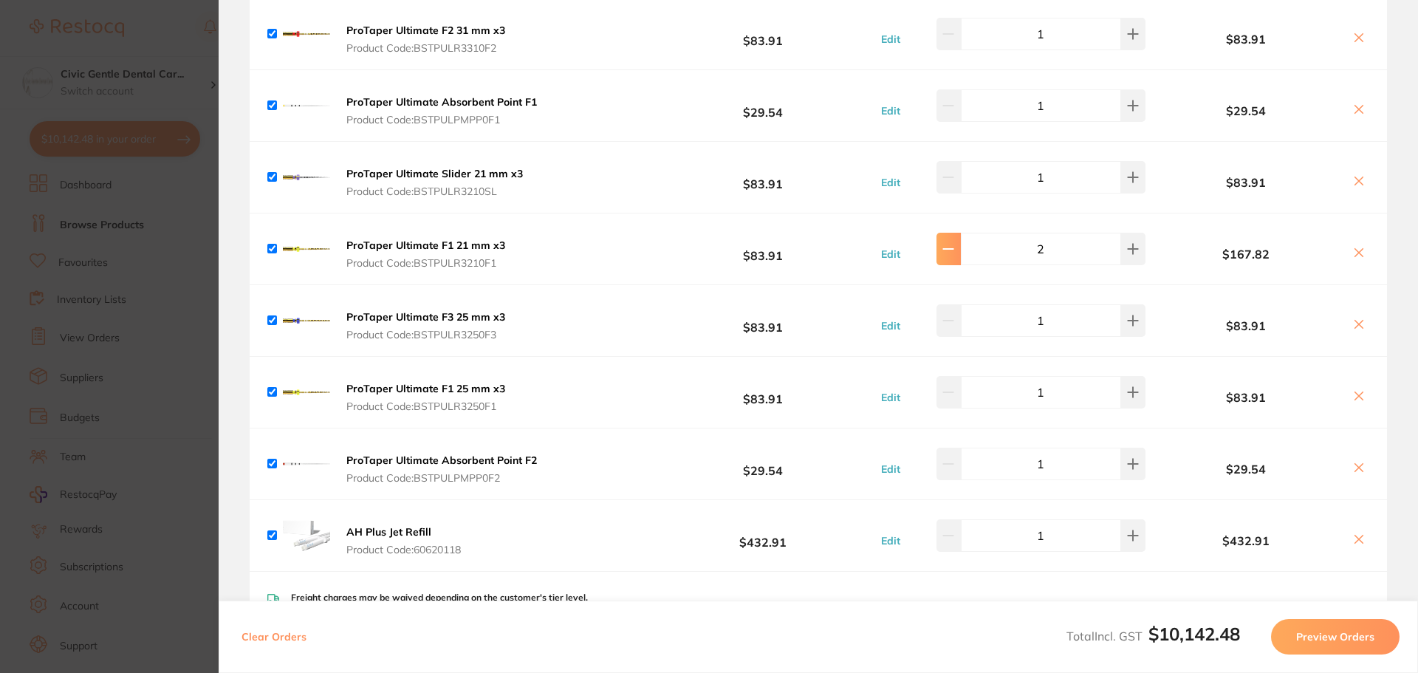
type input "1"
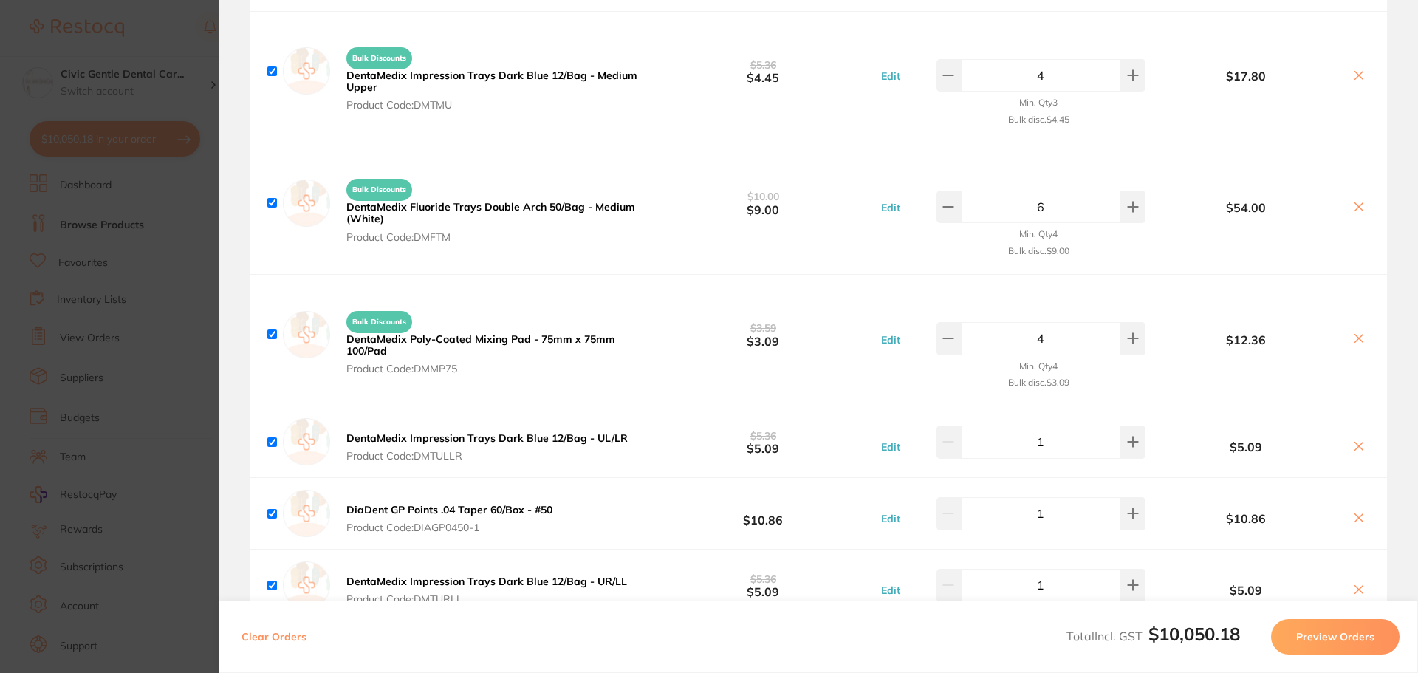
scroll to position [3182, 0]
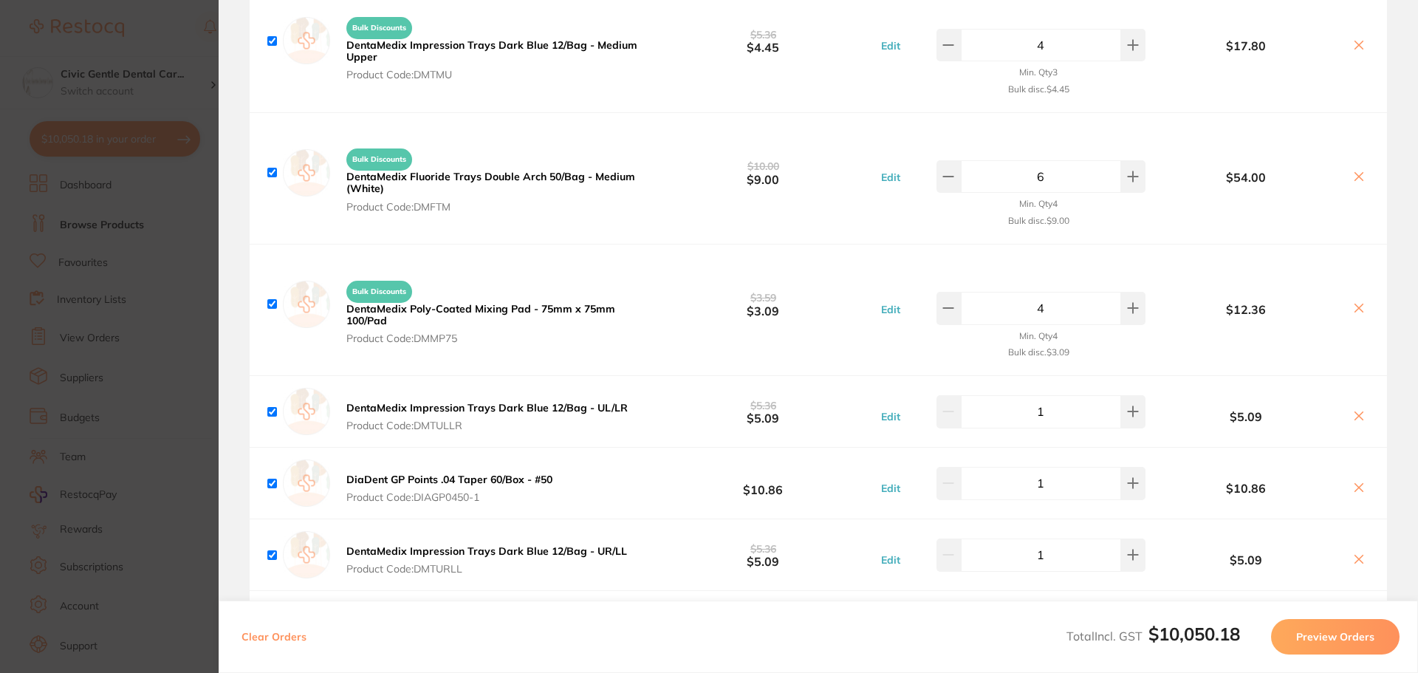
drag, startPoint x: 657, startPoint y: 347, endPoint x: 675, endPoint y: 352, distance: 18.5
type input "7"
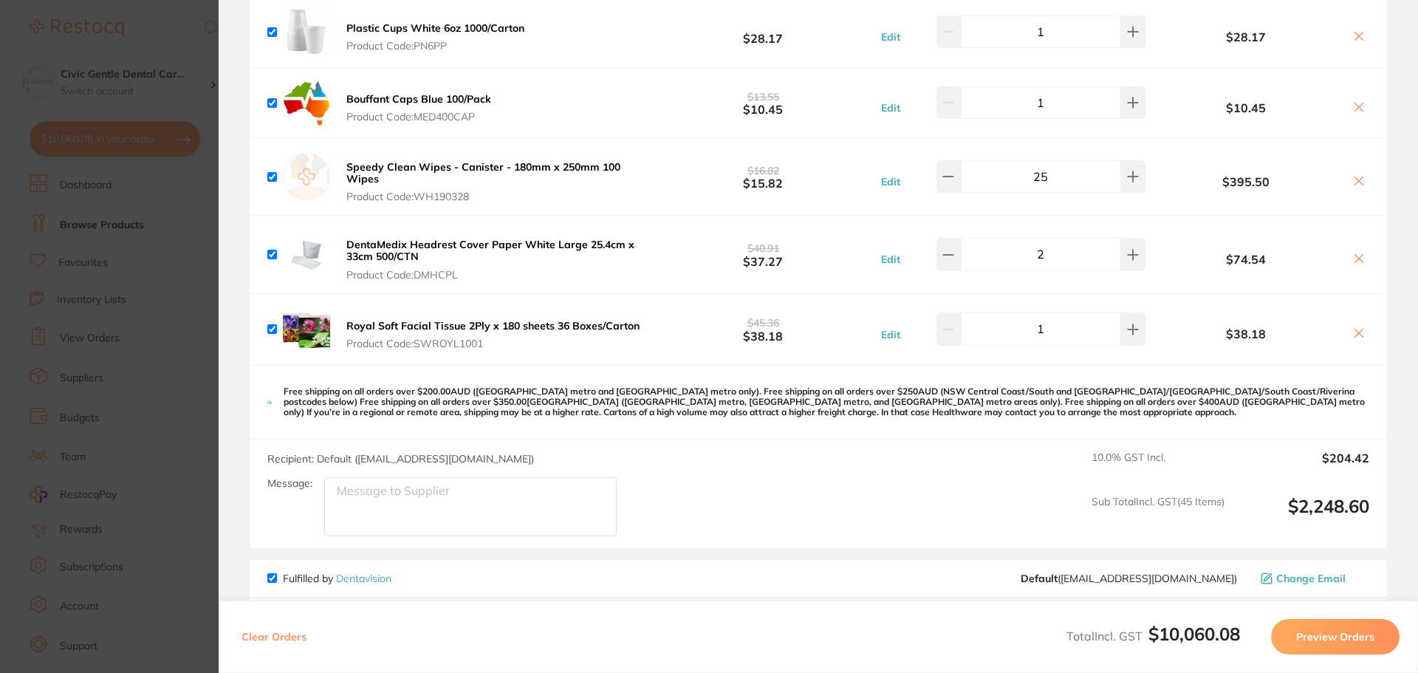
drag, startPoint x: 612, startPoint y: 393, endPoint x: 668, endPoint y: 474, distance: 98.3
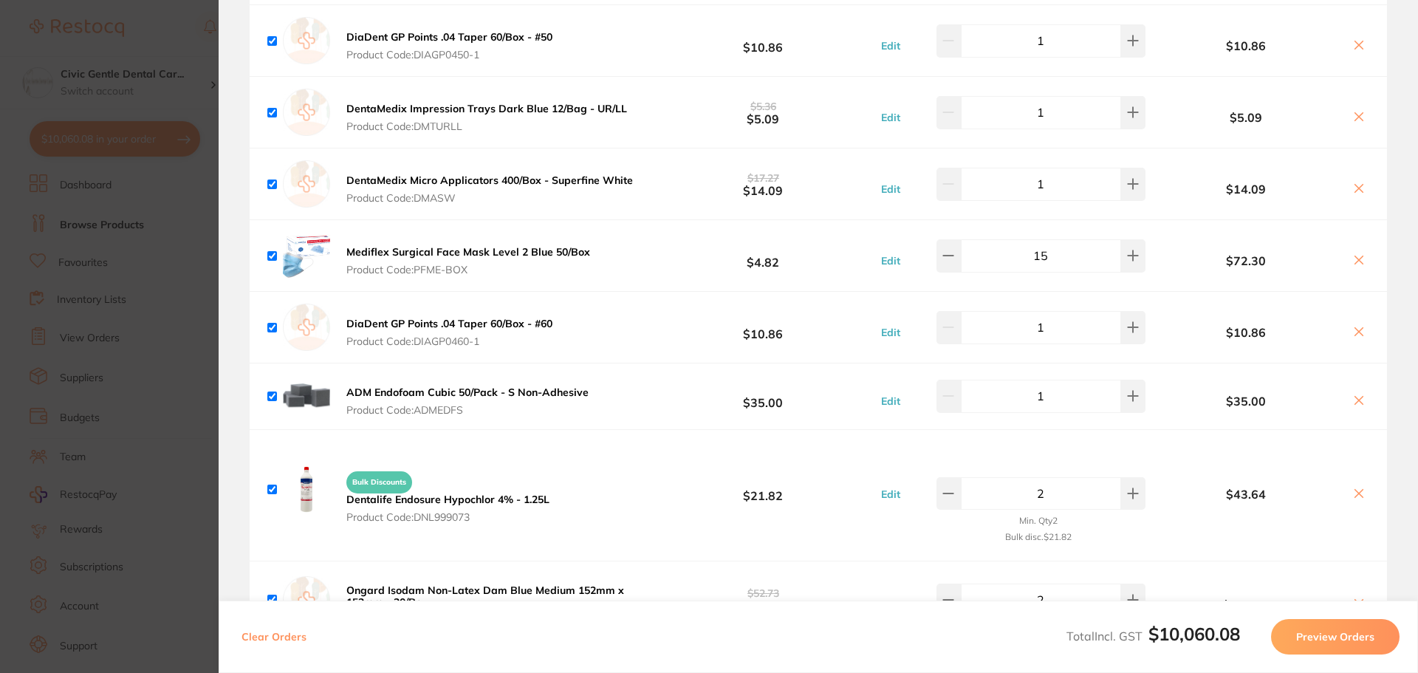
scroll to position [0, 0]
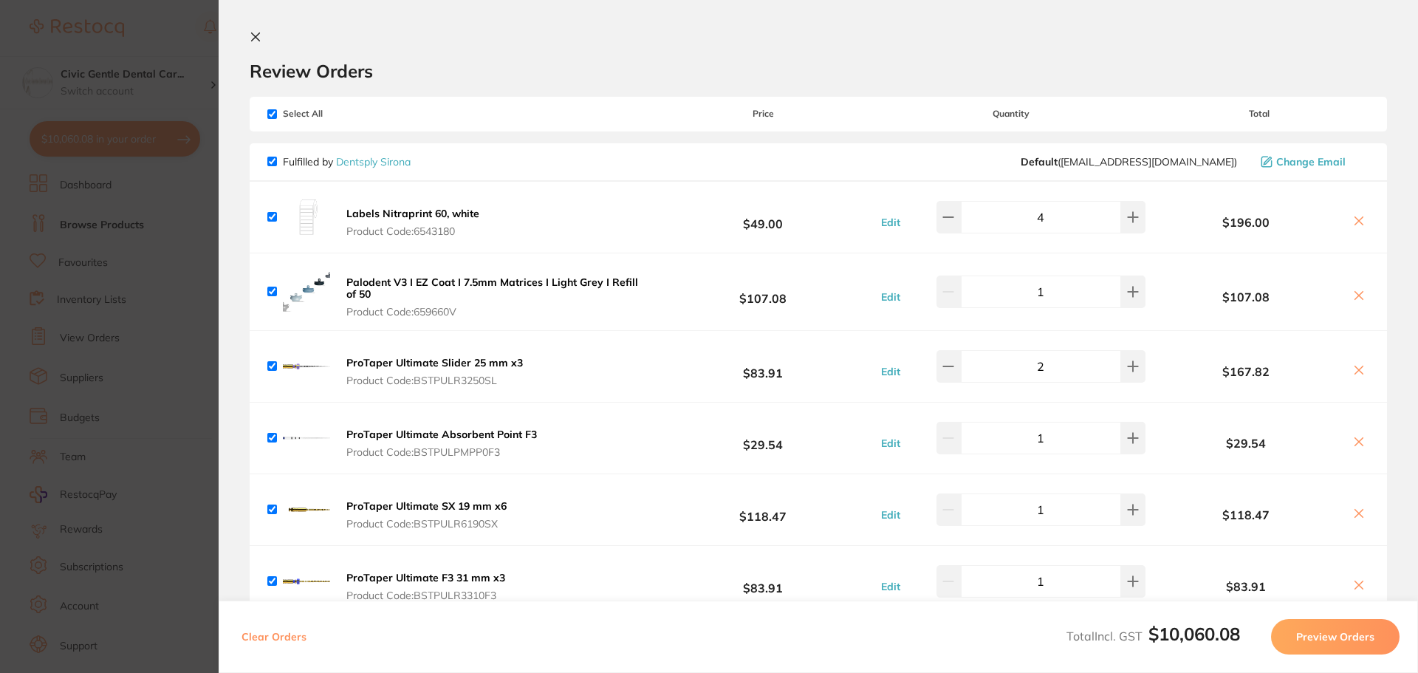
drag, startPoint x: 664, startPoint y: 448, endPoint x: 654, endPoint y: 305, distance: 143.7
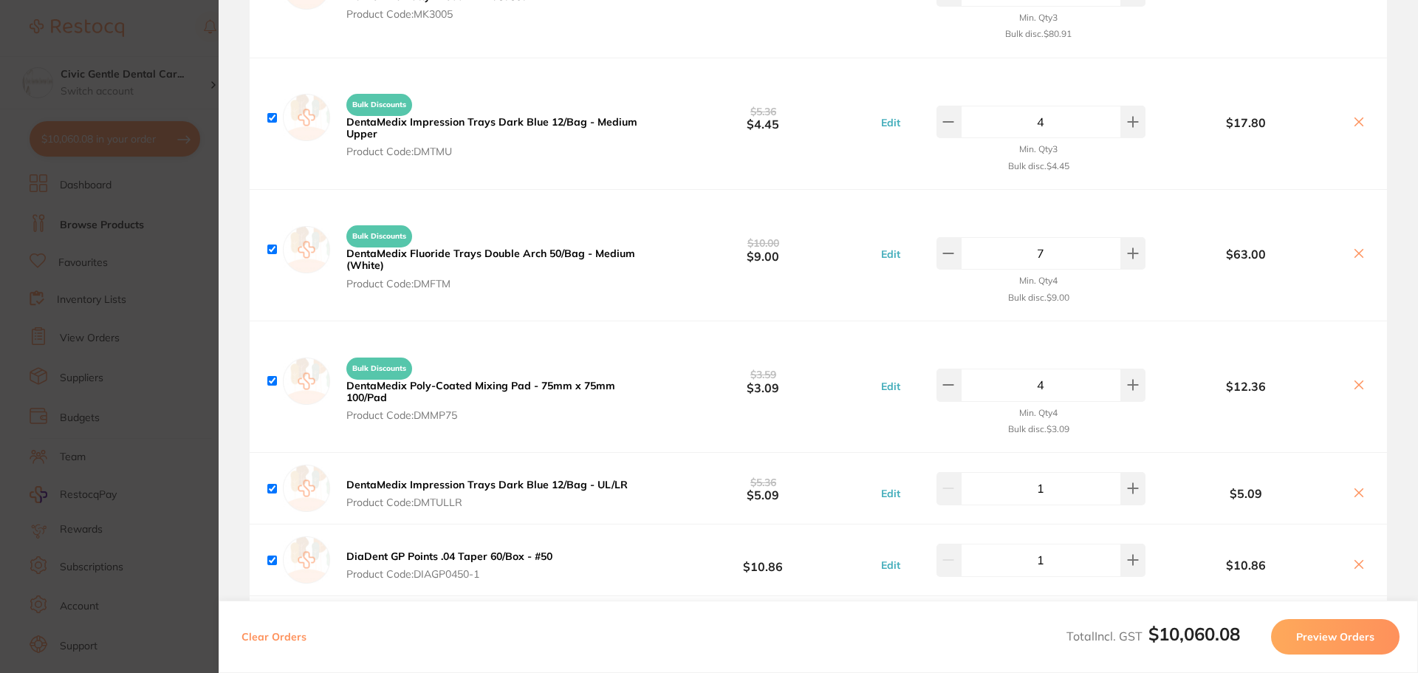
scroll to position [3102, 0]
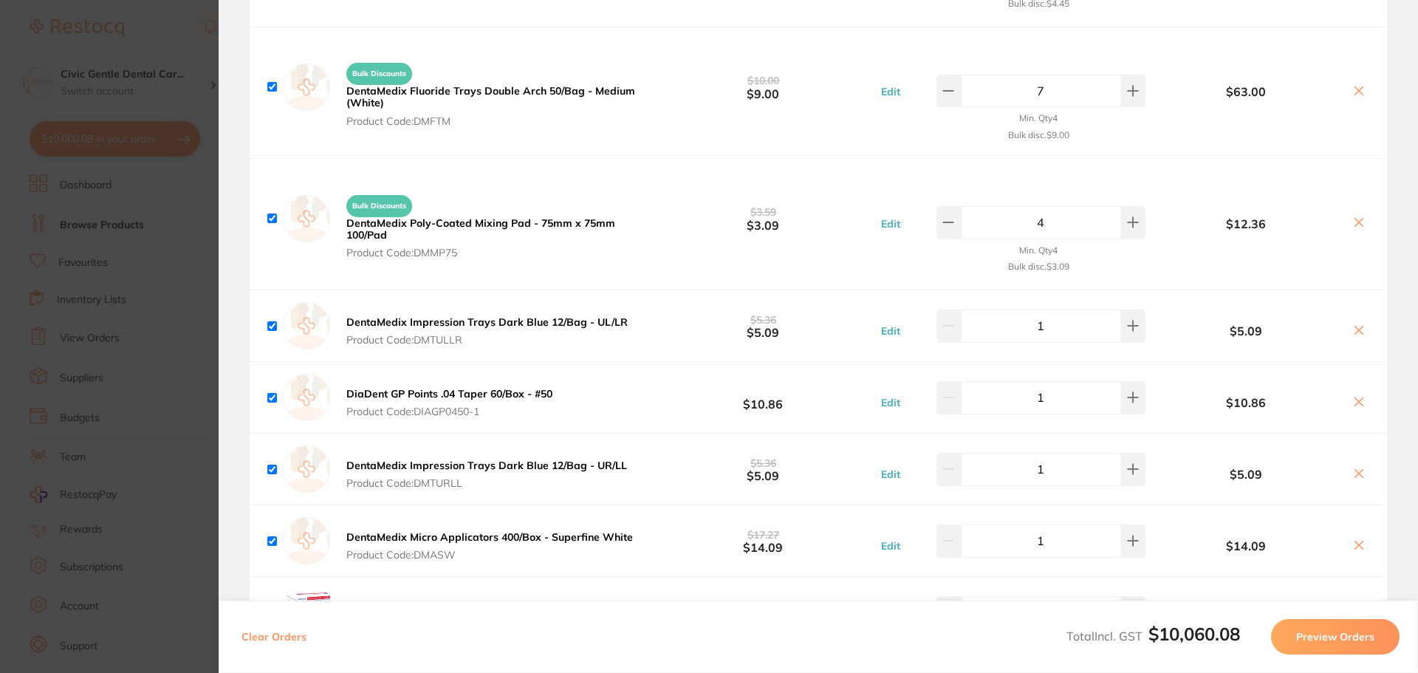
drag, startPoint x: 673, startPoint y: 165, endPoint x: 657, endPoint y: 231, distance: 68.3
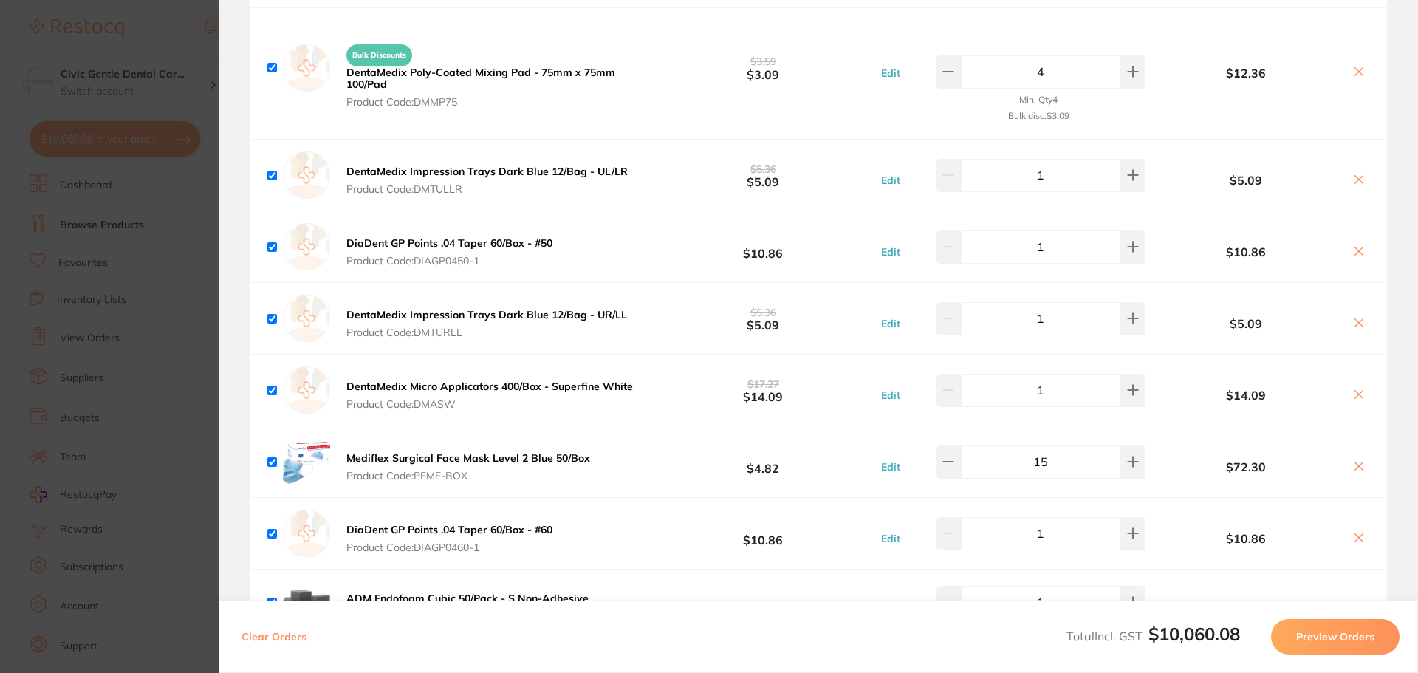
scroll to position [3497, 0]
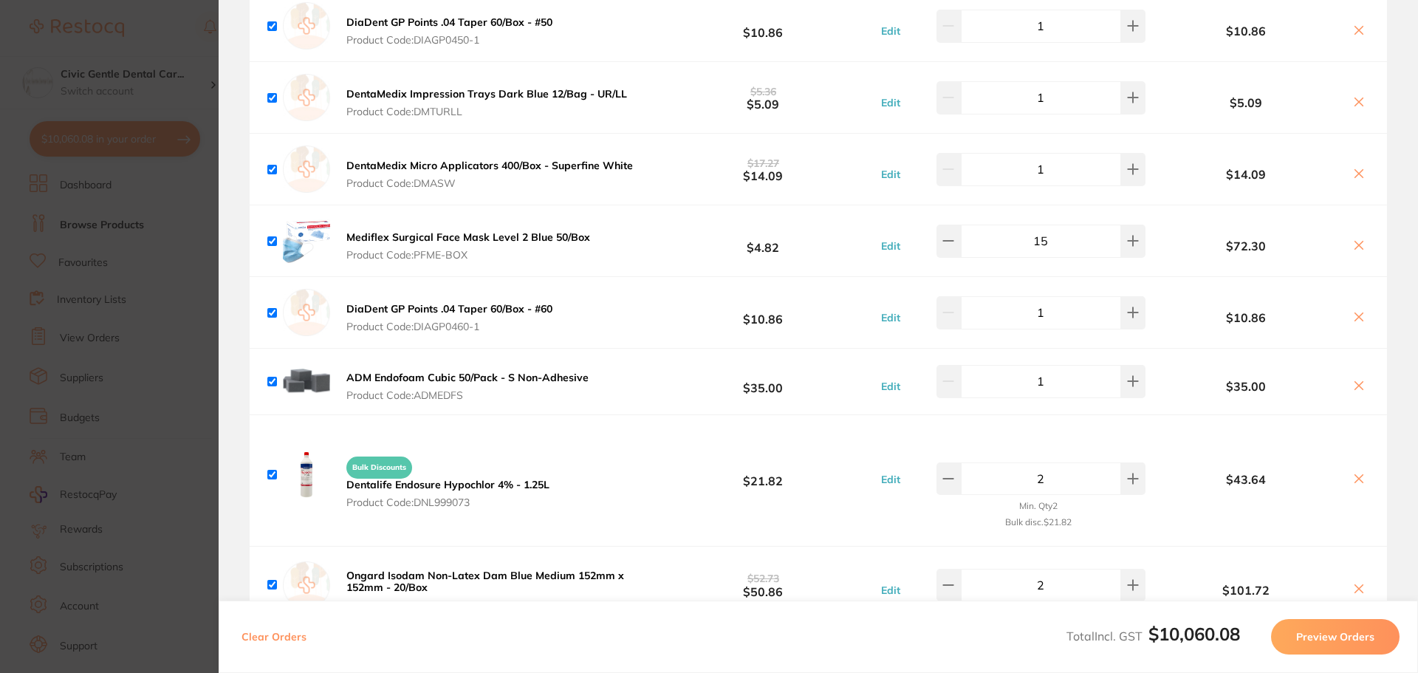
drag, startPoint x: 573, startPoint y: 424, endPoint x: 459, endPoint y: 478, distance: 125.9
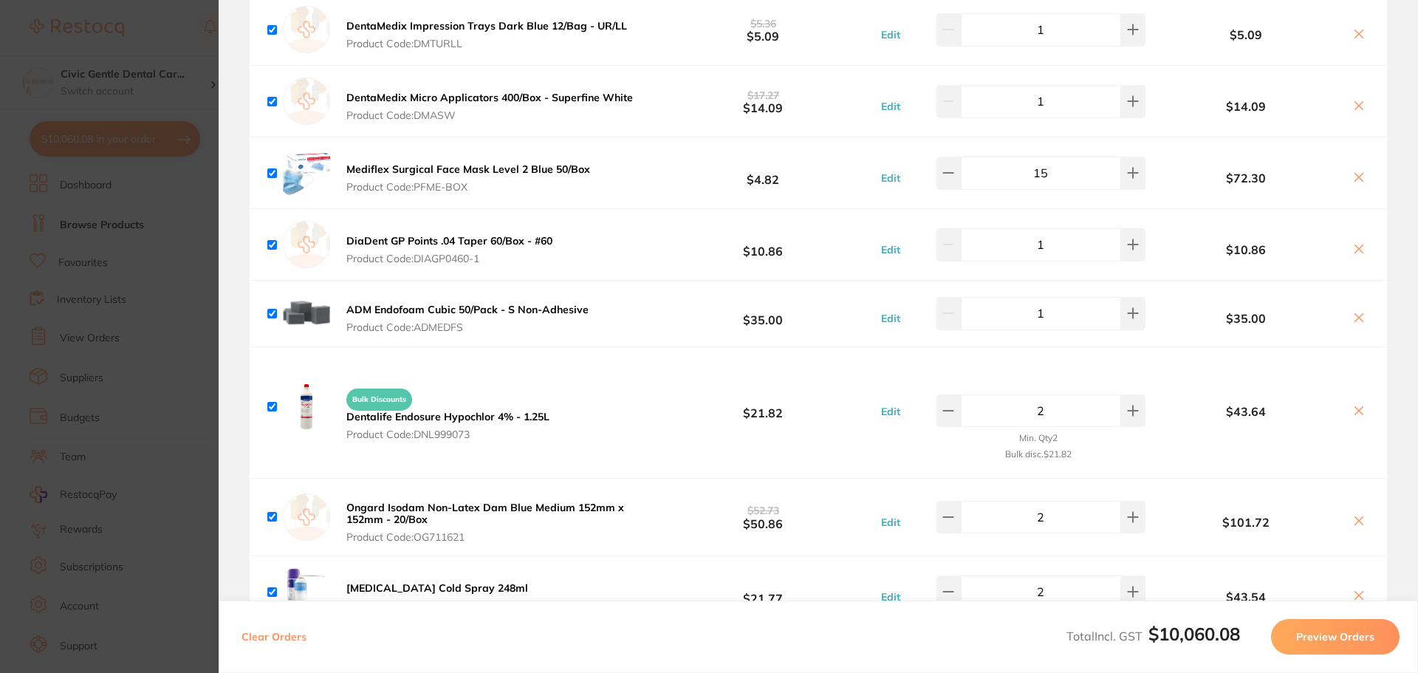
scroll to position [3799, 0]
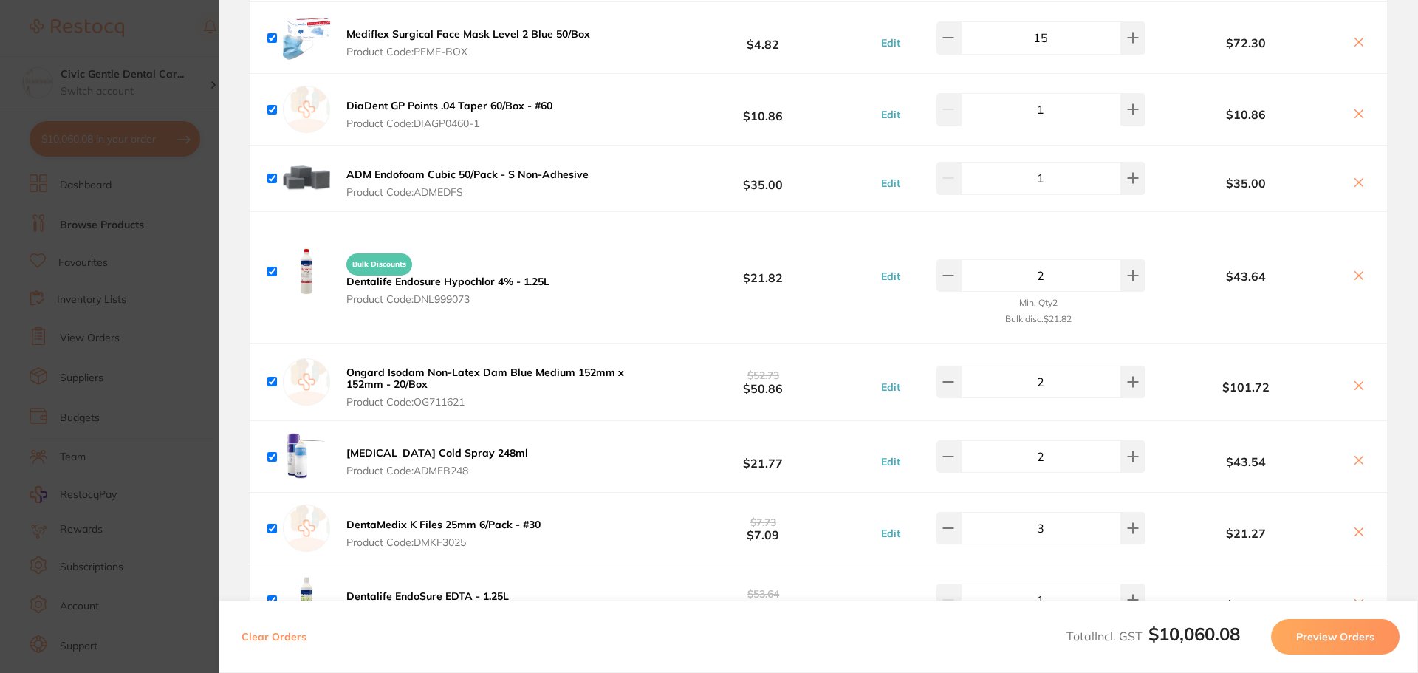
drag, startPoint x: 600, startPoint y: 476, endPoint x: 587, endPoint y: 492, distance: 20.0
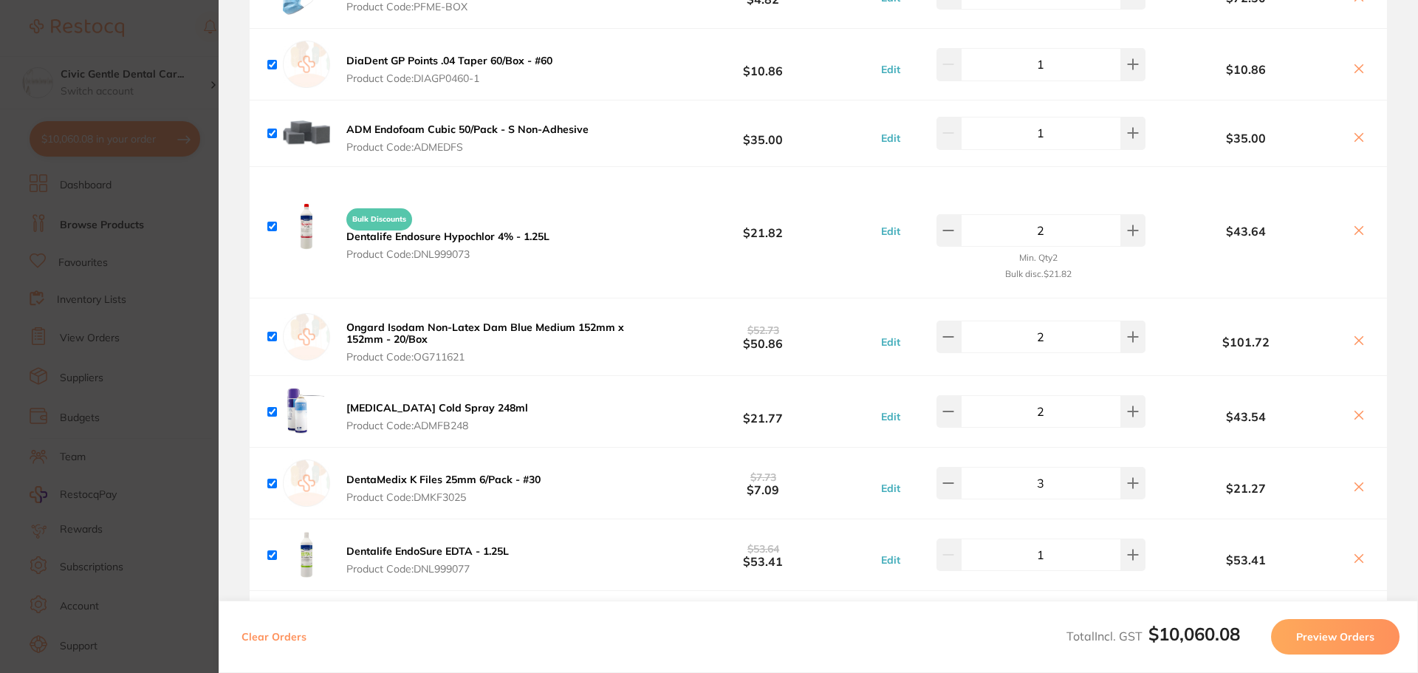
drag, startPoint x: 684, startPoint y: 498, endPoint x: 660, endPoint y: 536, distance: 44.9
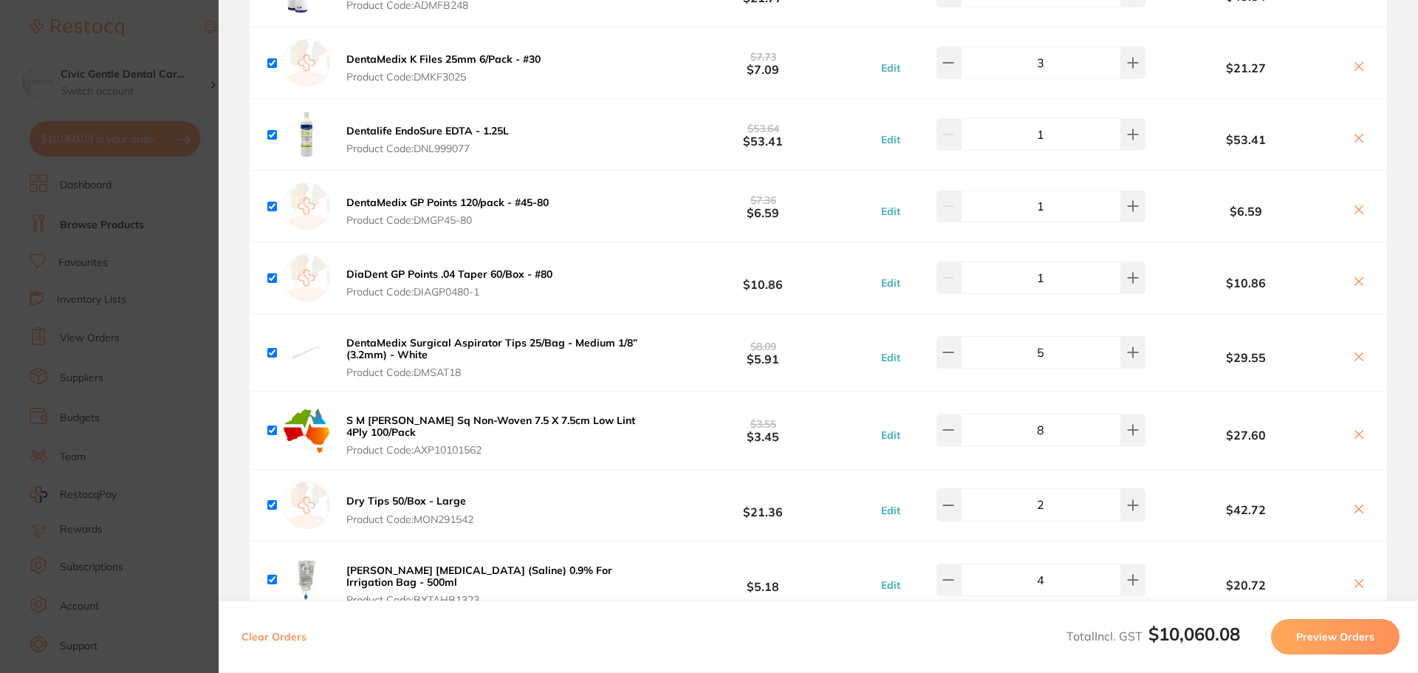
drag, startPoint x: 640, startPoint y: 140, endPoint x: 645, endPoint y: 302, distance: 162.6
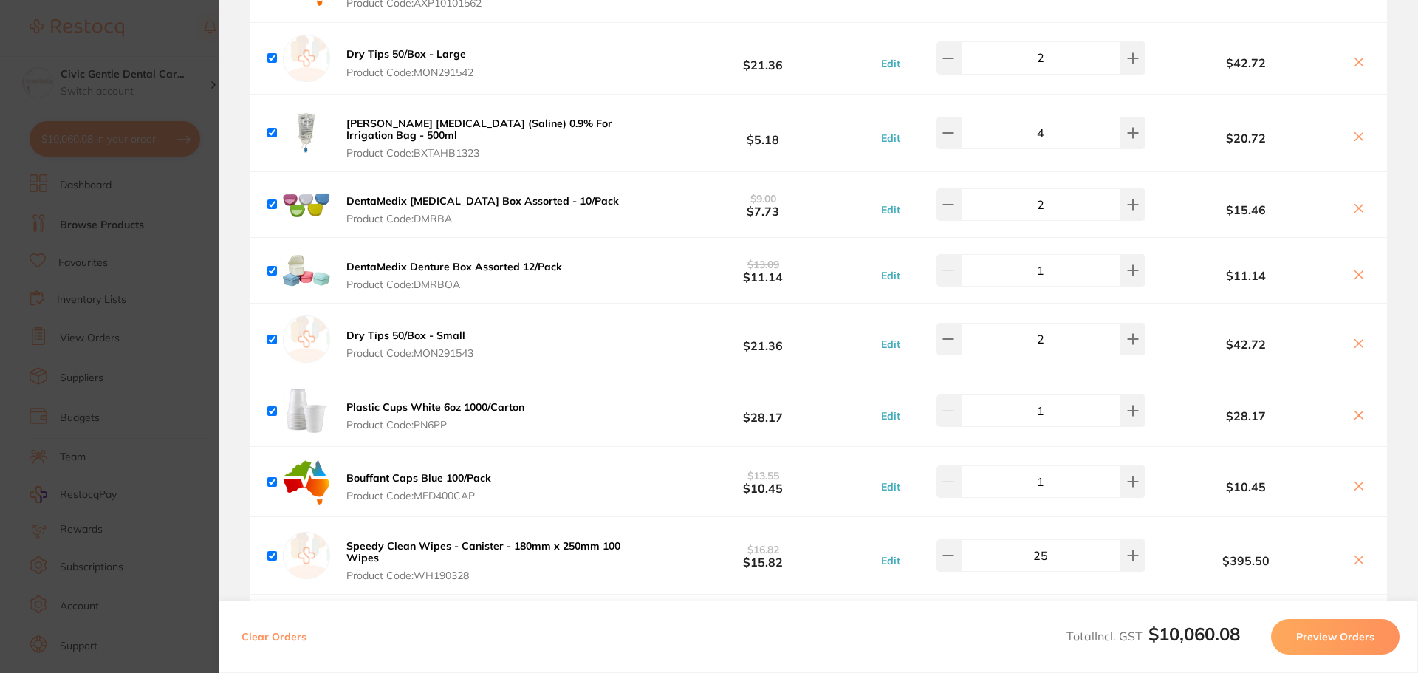
drag, startPoint x: 585, startPoint y: 338, endPoint x: 577, endPoint y: 363, distance: 25.7
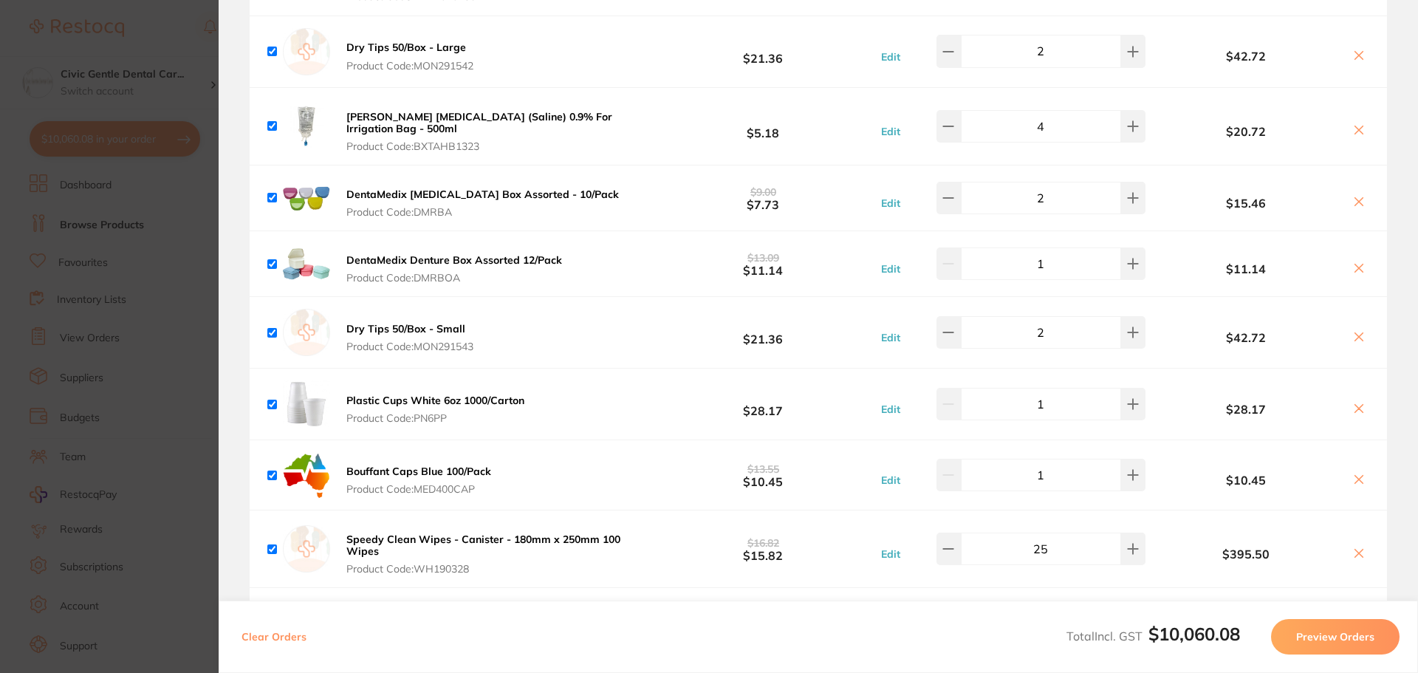
drag, startPoint x: 575, startPoint y: 368, endPoint x: 605, endPoint y: 379, distance: 32.2
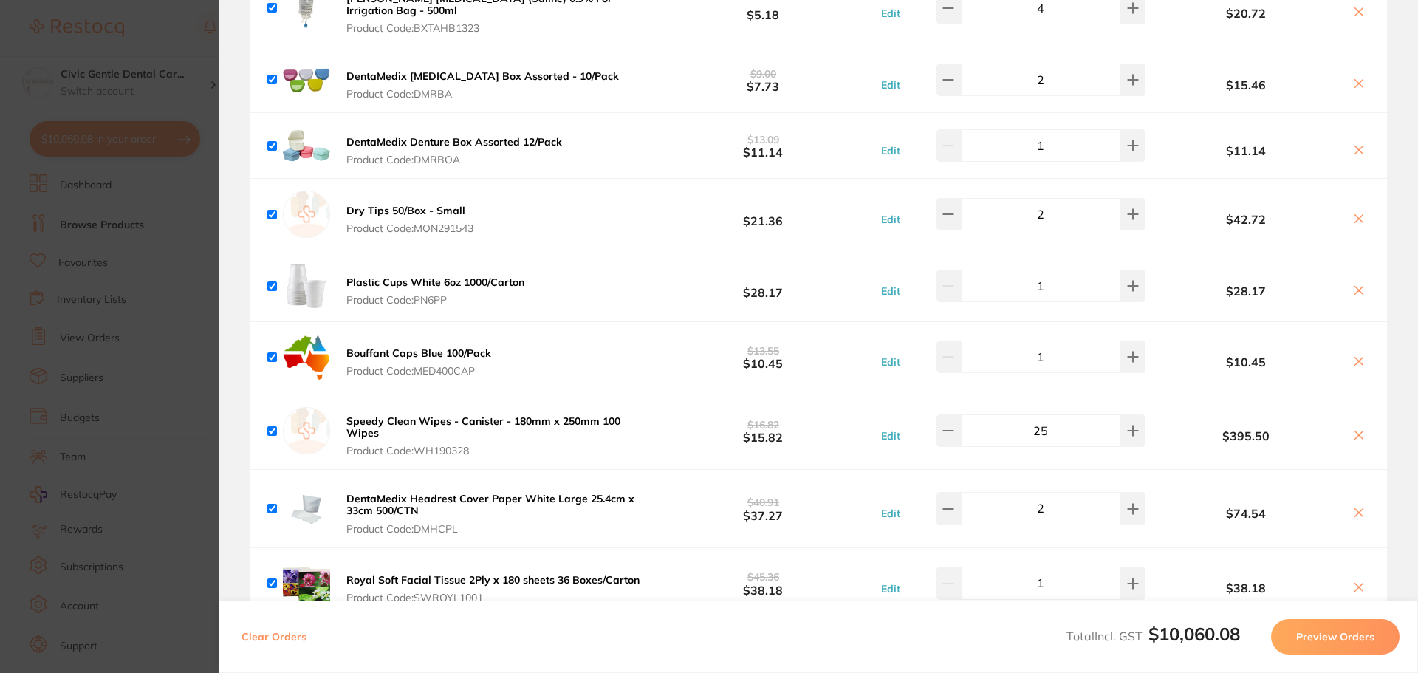
scroll to position [5016, 0]
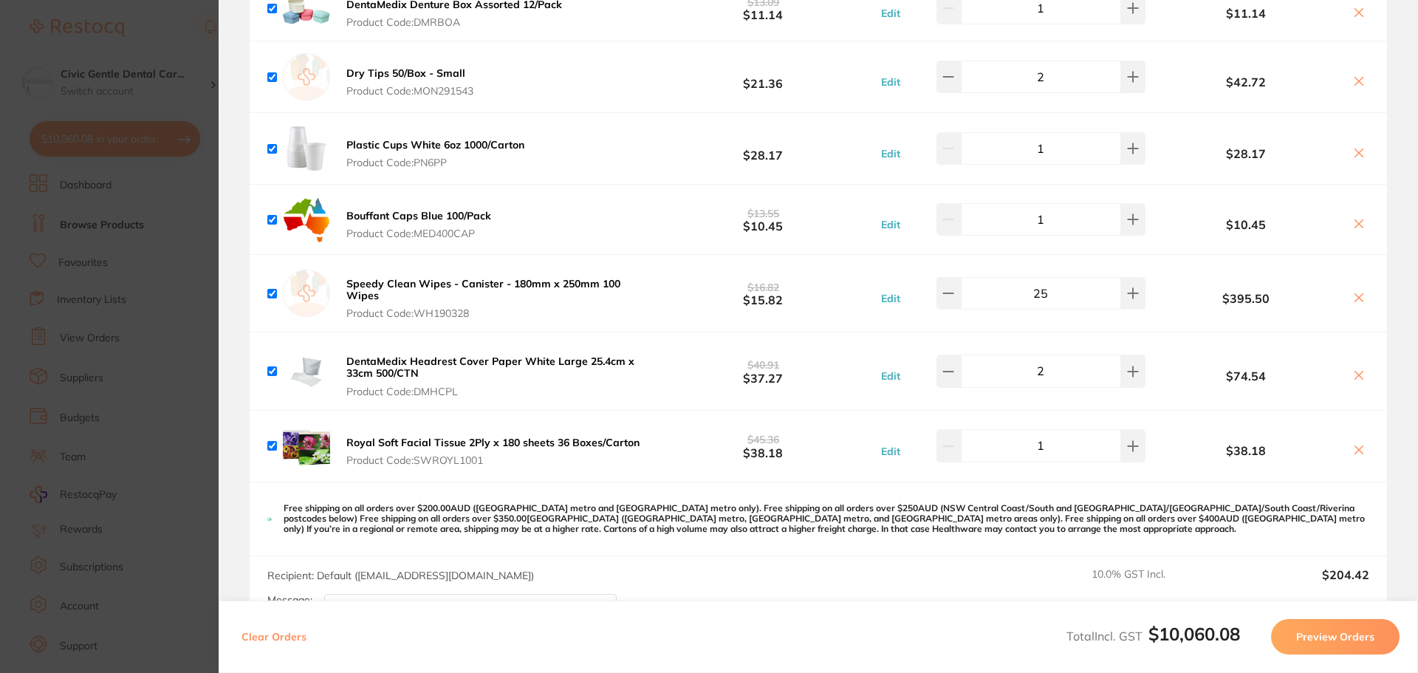
drag, startPoint x: 605, startPoint y: 472, endPoint x: 609, endPoint y: 534, distance: 62.2
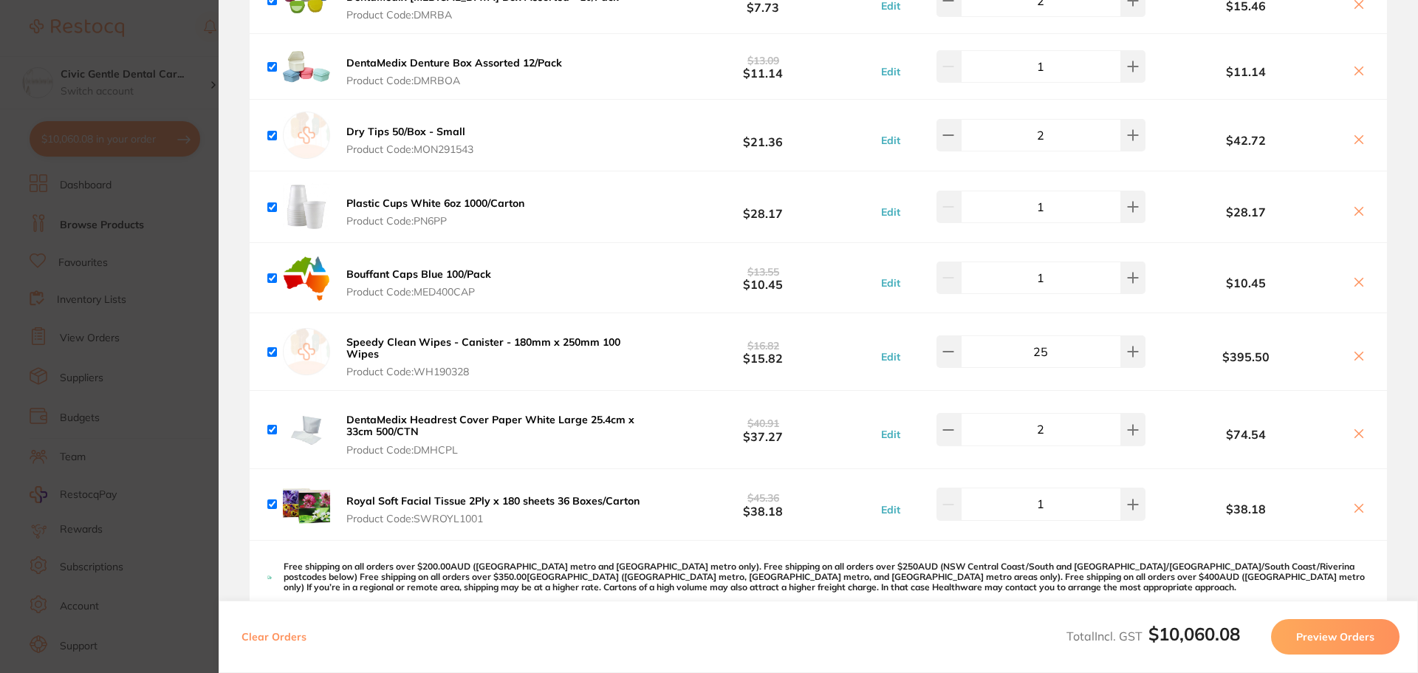
scroll to position [4878, 0]
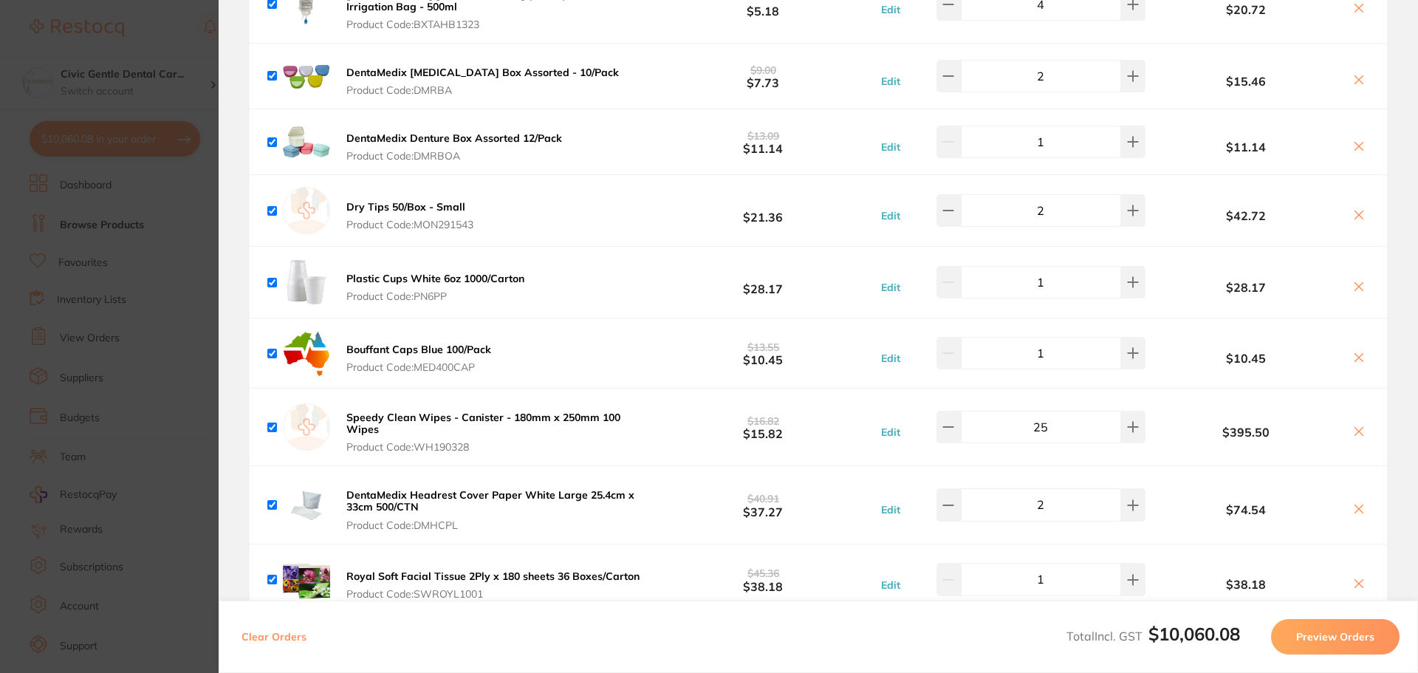
drag, startPoint x: 547, startPoint y: 492, endPoint x: 537, endPoint y: 440, distance: 53.5
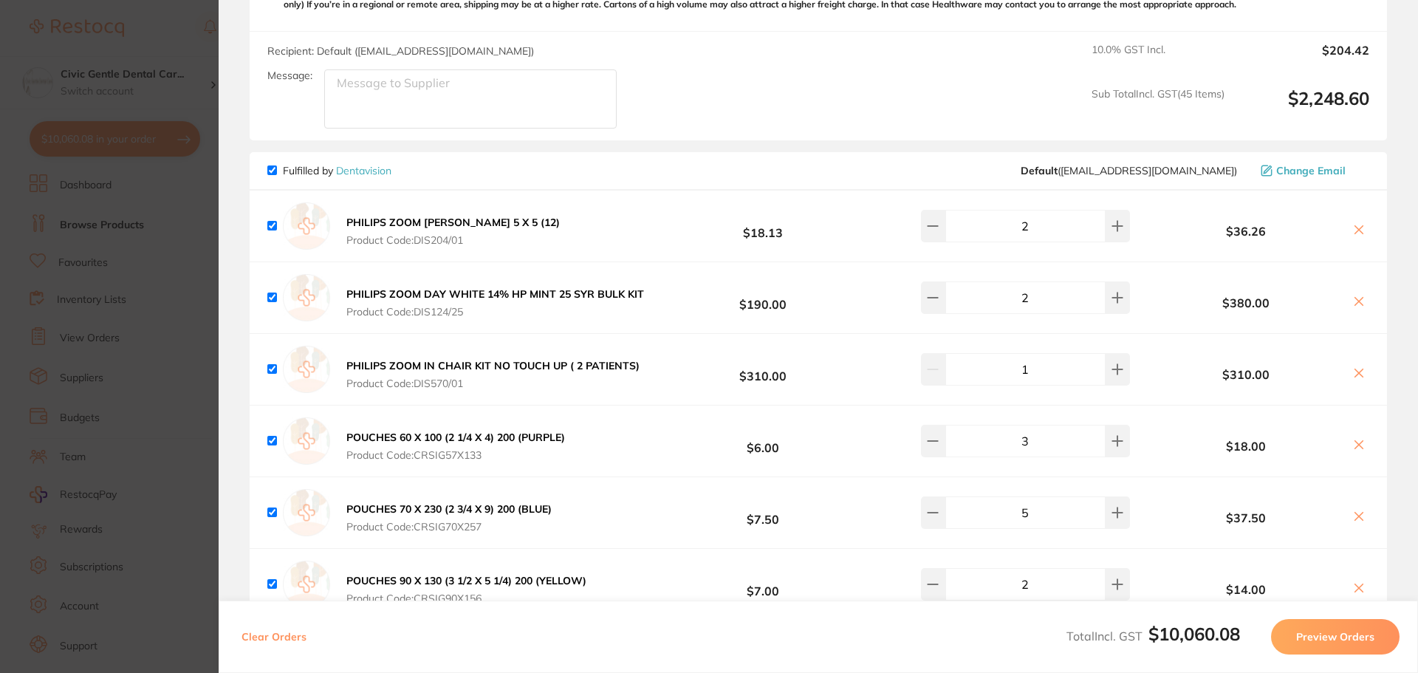
drag, startPoint x: 657, startPoint y: 400, endPoint x: 654, endPoint y: 484, distance: 84.3
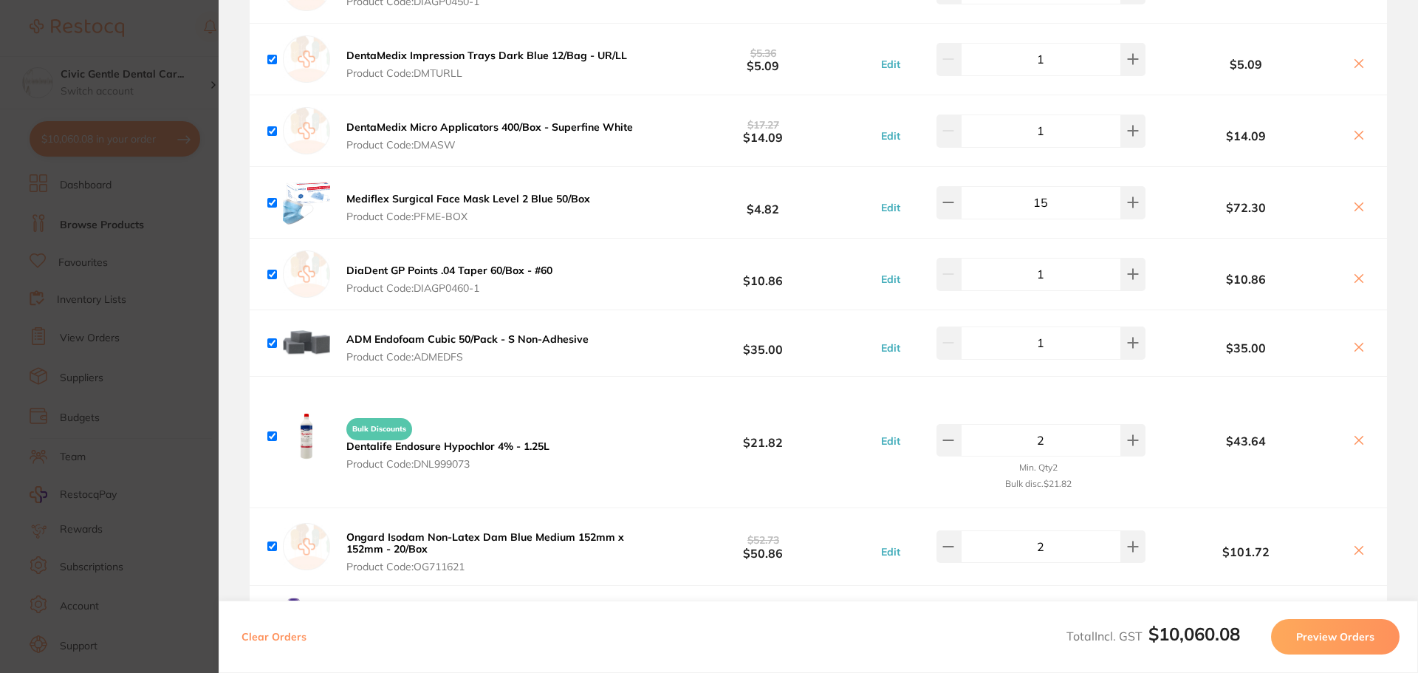
drag, startPoint x: 660, startPoint y: 353, endPoint x: 666, endPoint y: 134, distance: 218.8
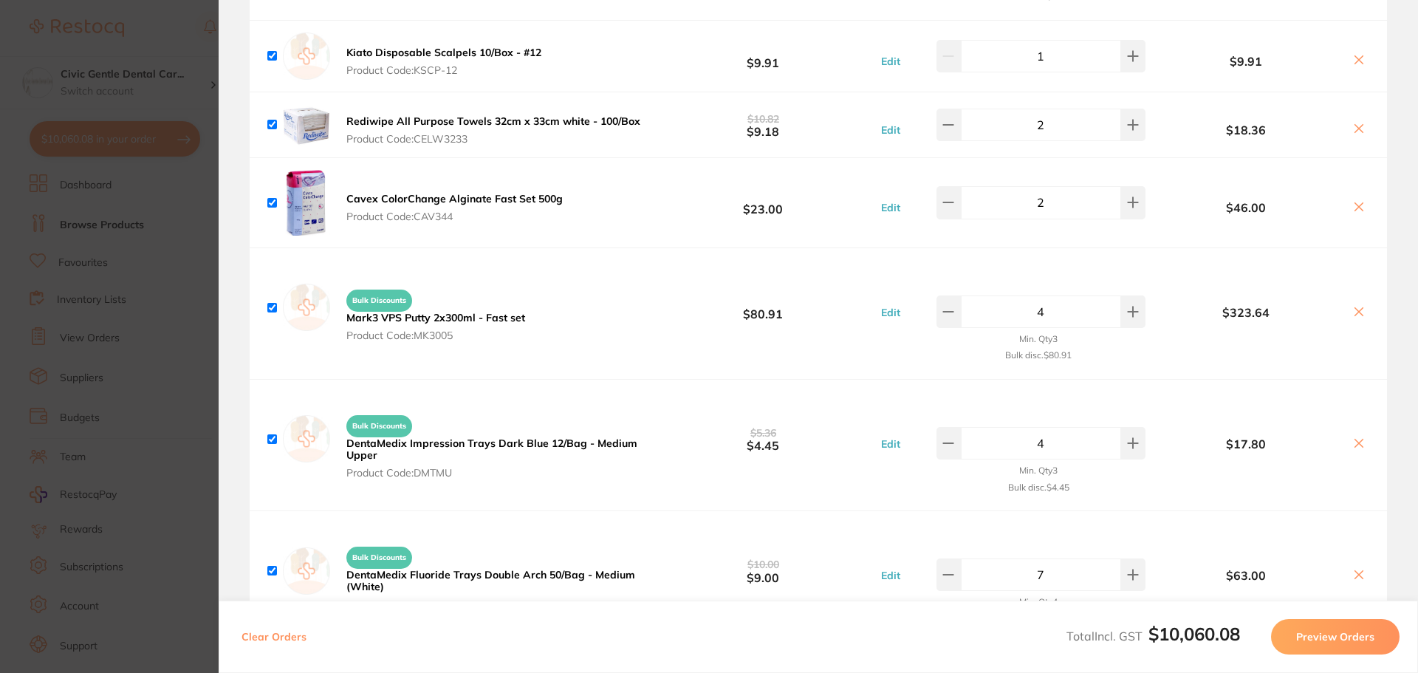
scroll to position [2670, 0]
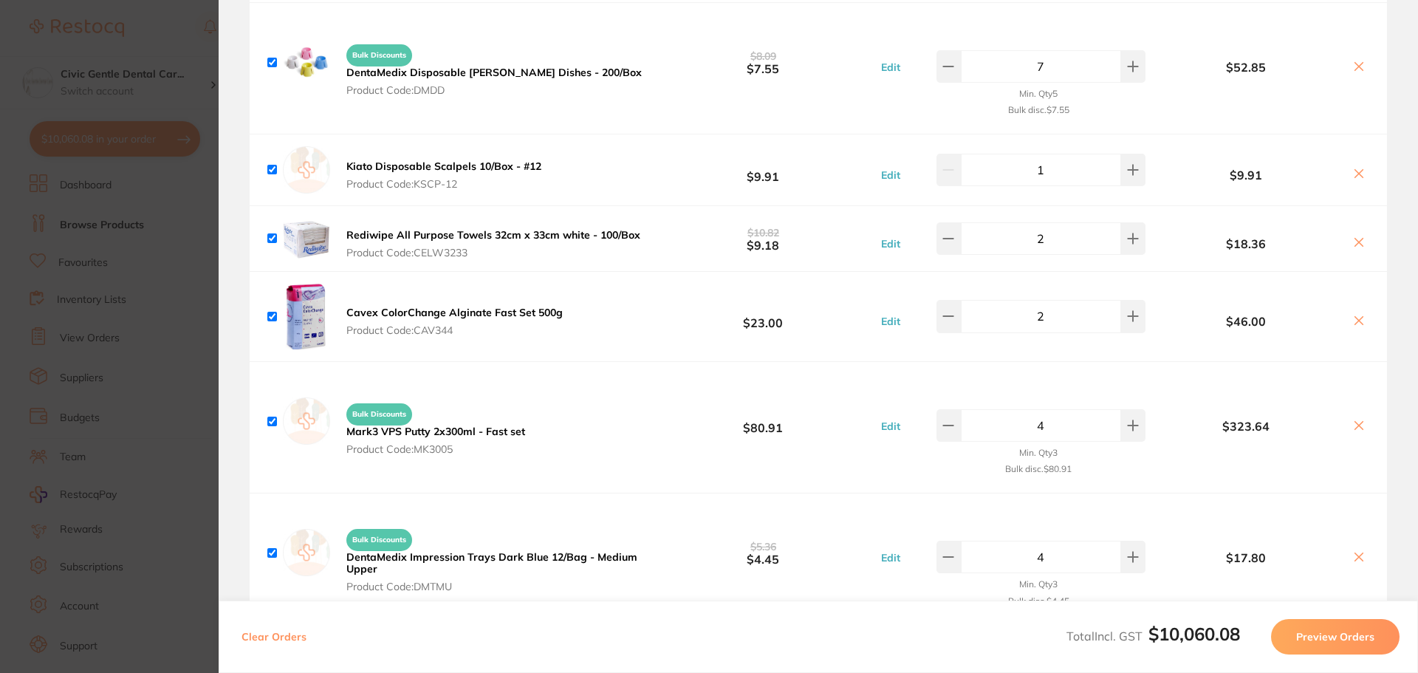
click at [107, 219] on section "Update RRP Set your pre negotiated price for this item. Item Agreed RRP (excl. …" at bounding box center [709, 336] width 1418 height 673
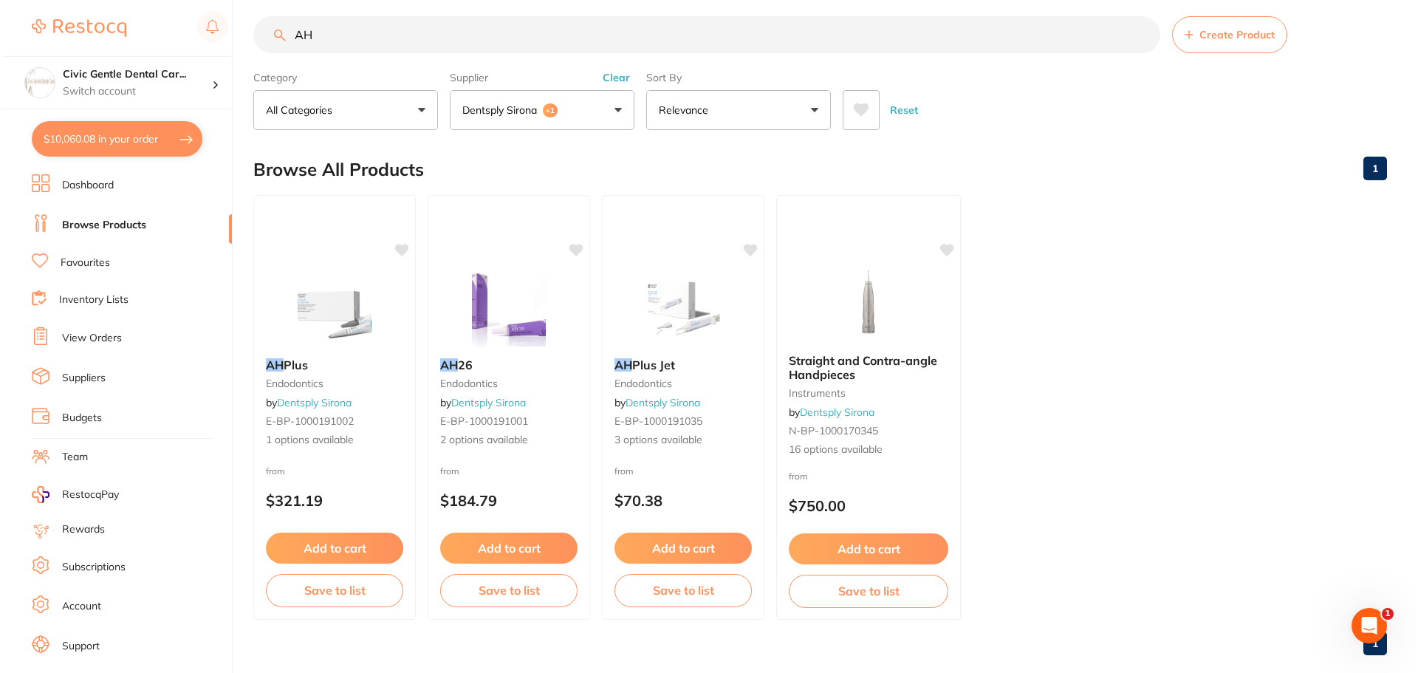
scroll to position [0, 0]
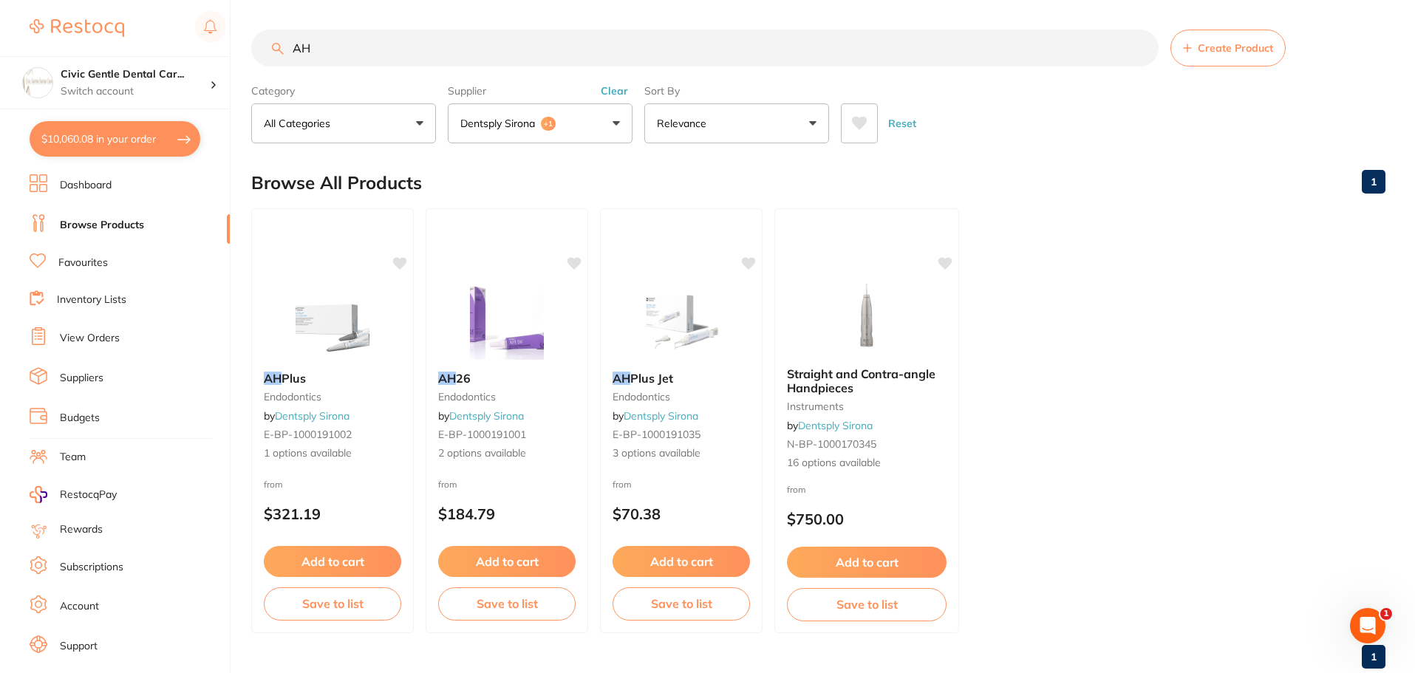
click at [114, 142] on button "$10,060.08 in your order" at bounding box center [115, 138] width 171 height 35
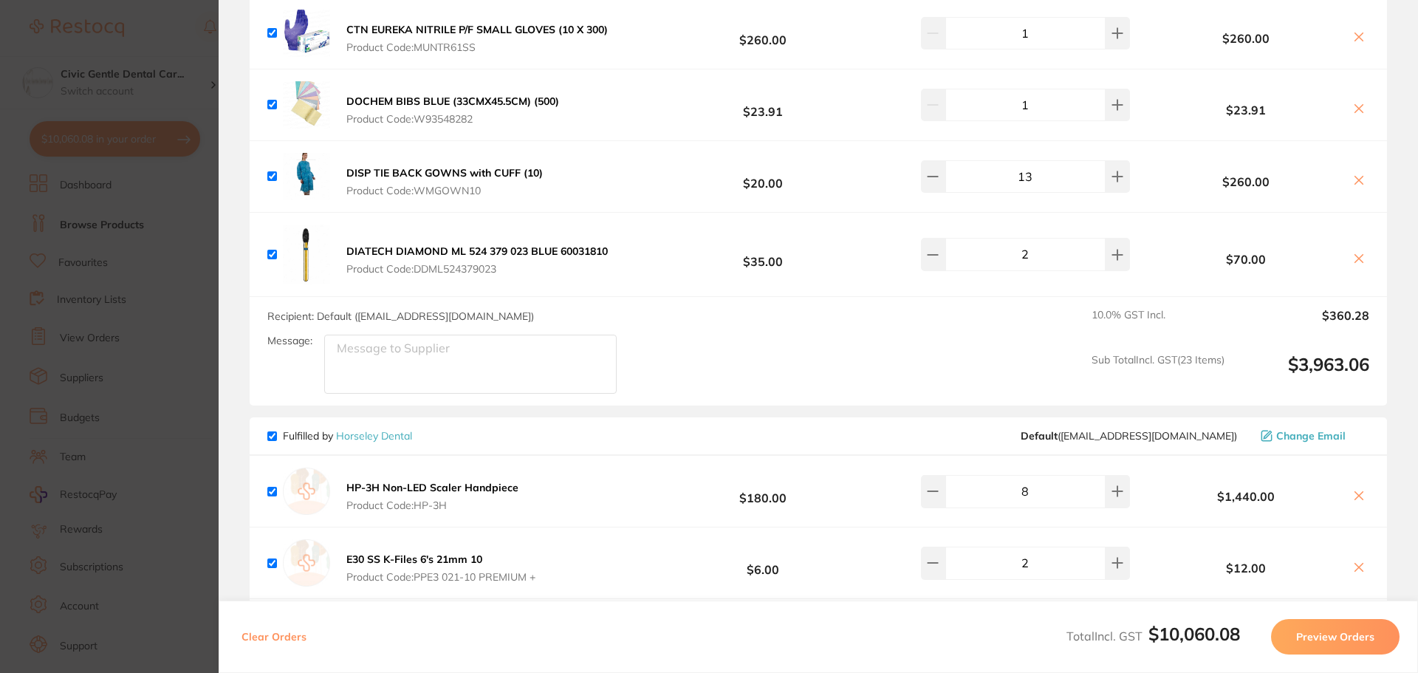
scroll to position [7871, 0]
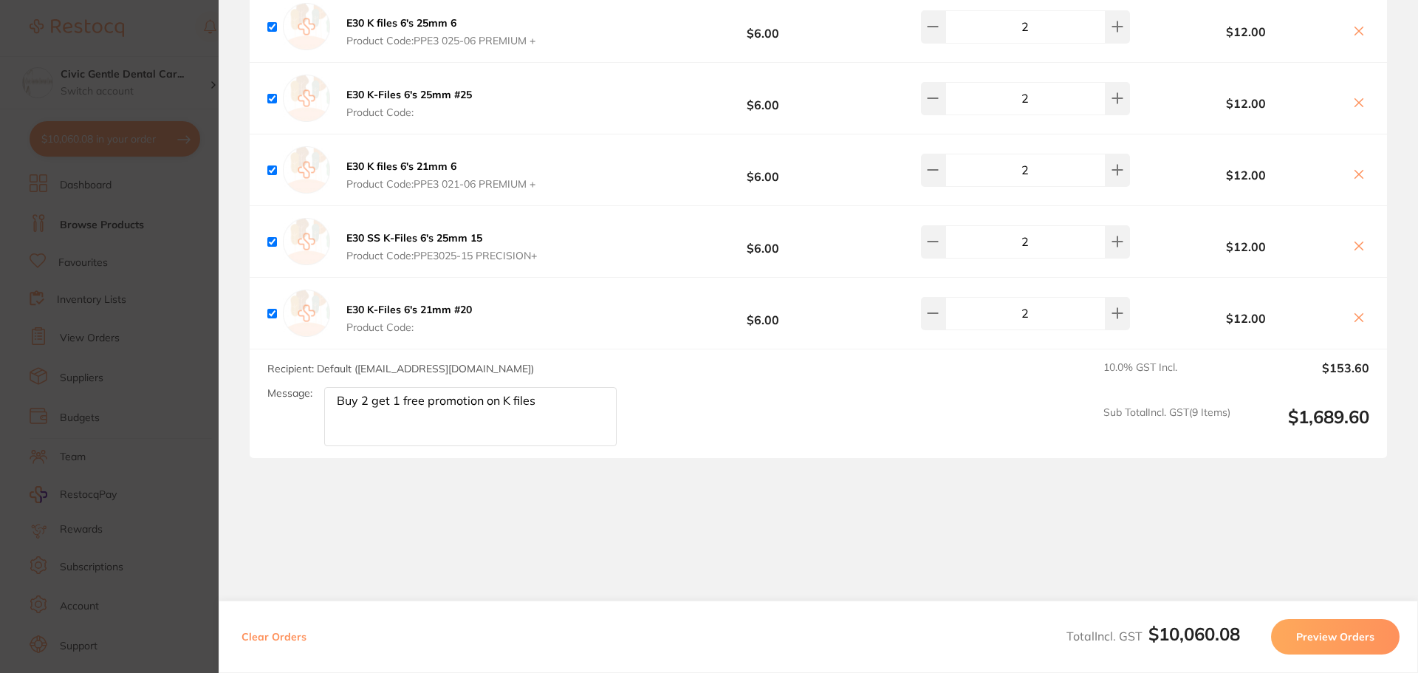
drag, startPoint x: 707, startPoint y: 269, endPoint x: 805, endPoint y: 516, distance: 266.2
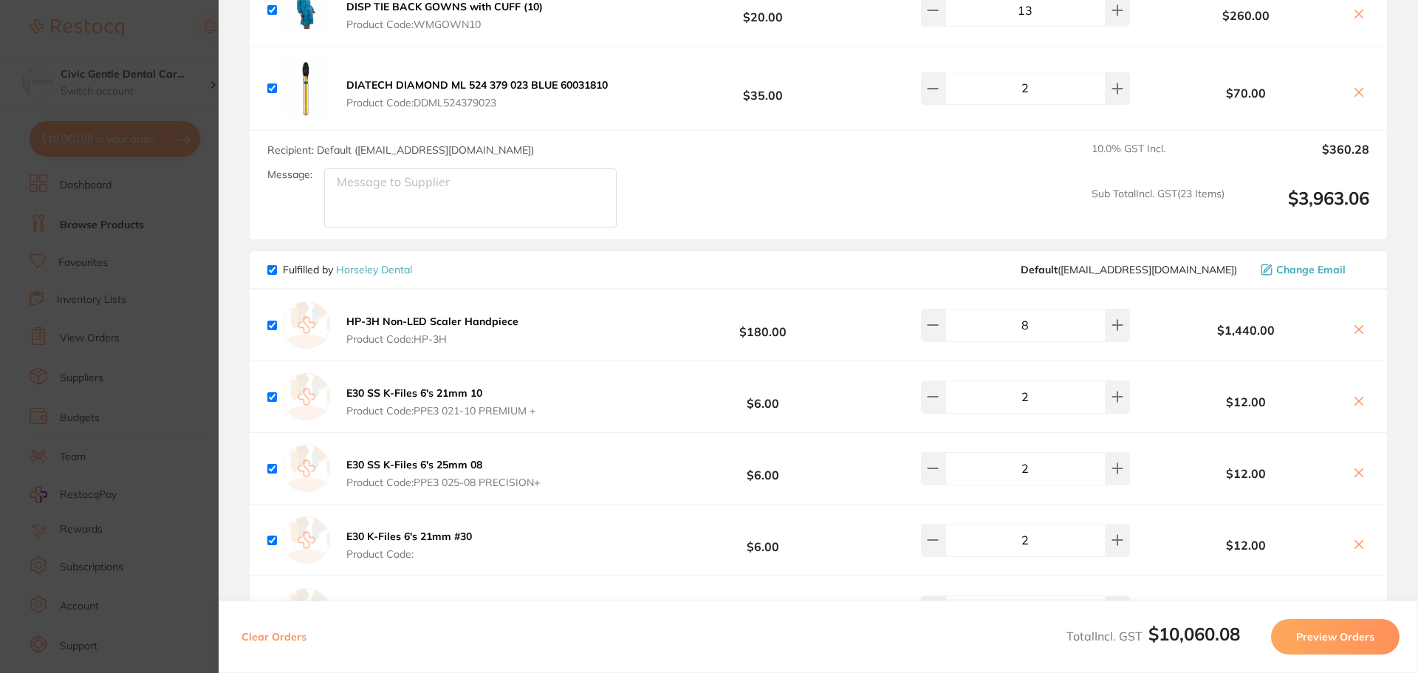
drag, startPoint x: 805, startPoint y: 505, endPoint x: 761, endPoint y: 457, distance: 65.9
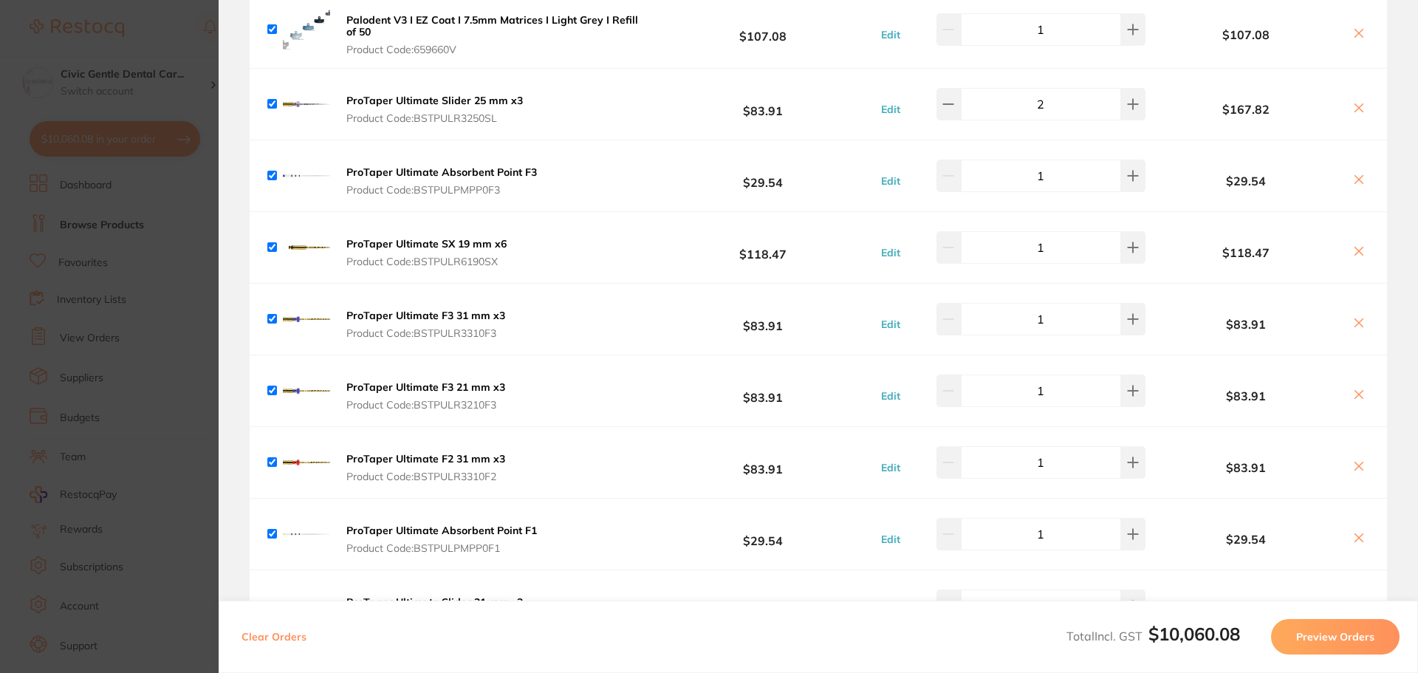
scroll to position [0, 0]
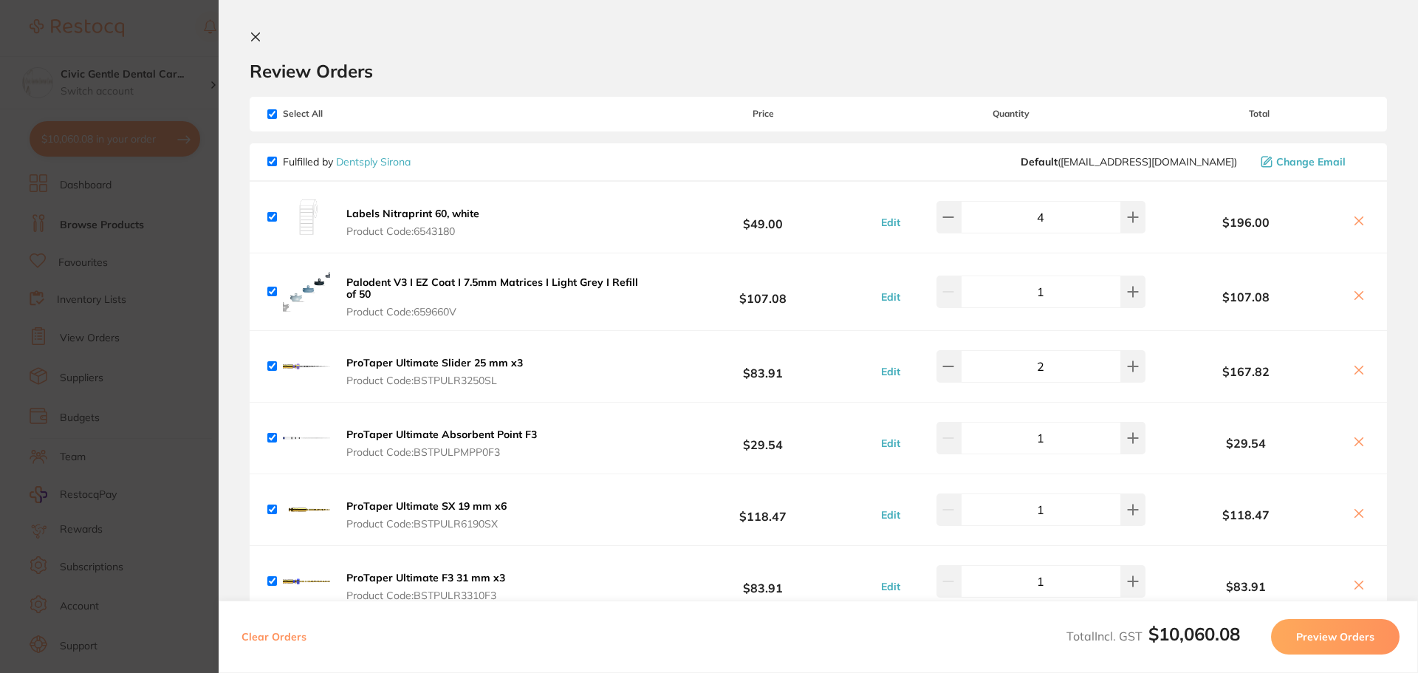
drag, startPoint x: 793, startPoint y: 364, endPoint x: 726, endPoint y: 173, distance: 202.5
click at [250, 32] on icon at bounding box center [256, 37] width 12 height 12
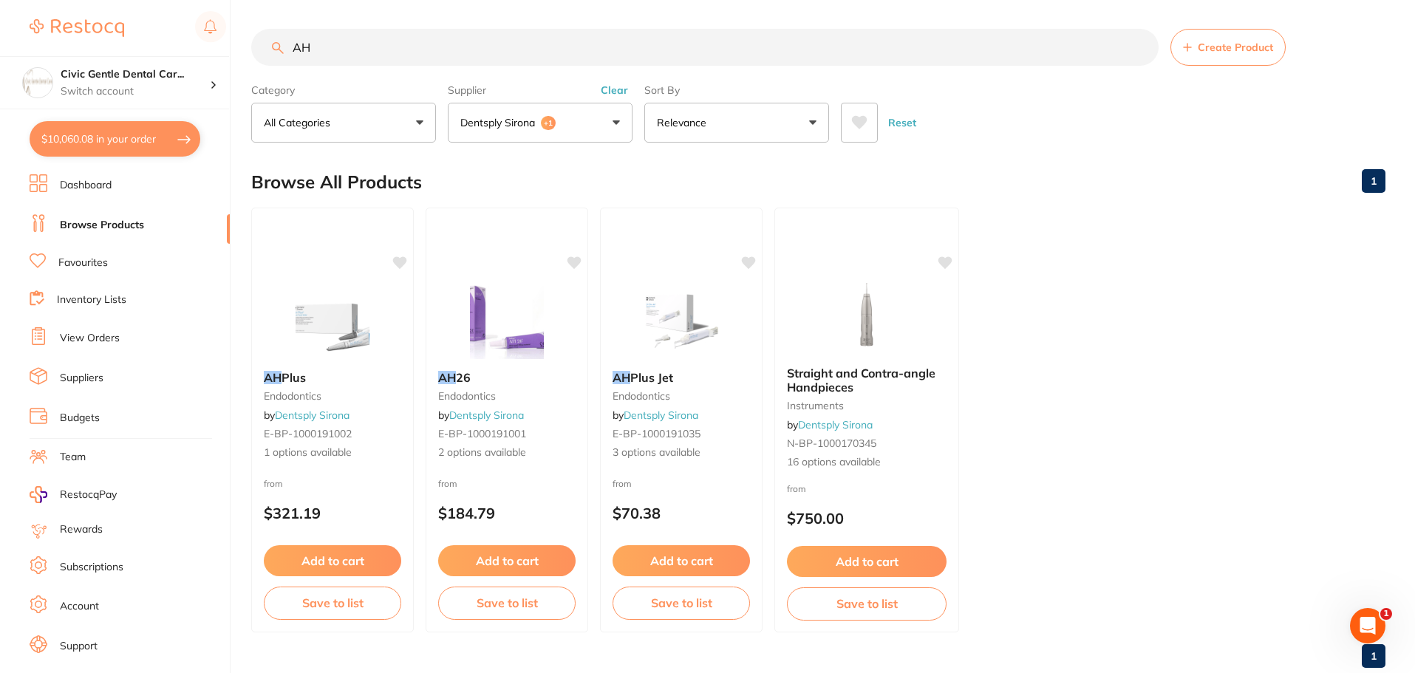
click at [109, 221] on link "Browse Products" at bounding box center [102, 225] width 84 height 15
click at [115, 196] on li "Dashboard" at bounding box center [130, 185] width 200 height 22
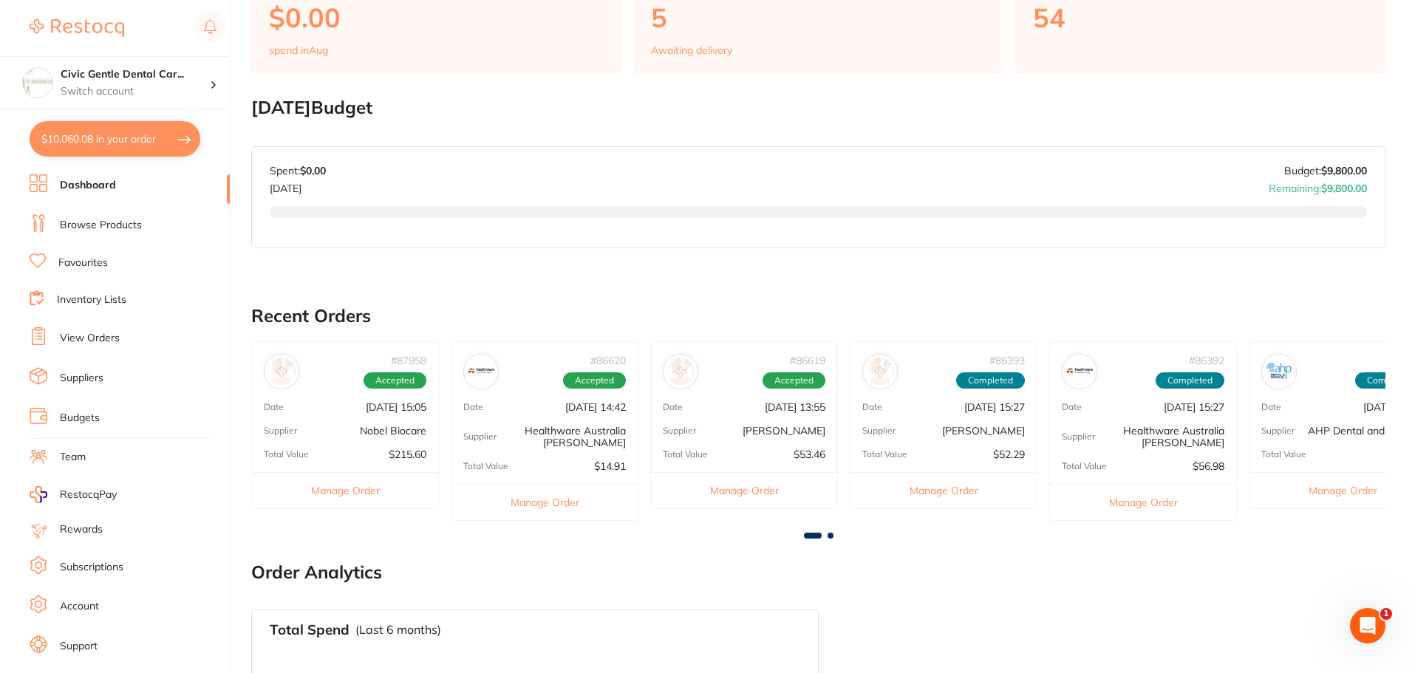
scroll to position [7871, 0]
click at [109, 228] on link "Browse Products" at bounding box center [101, 225] width 82 height 15
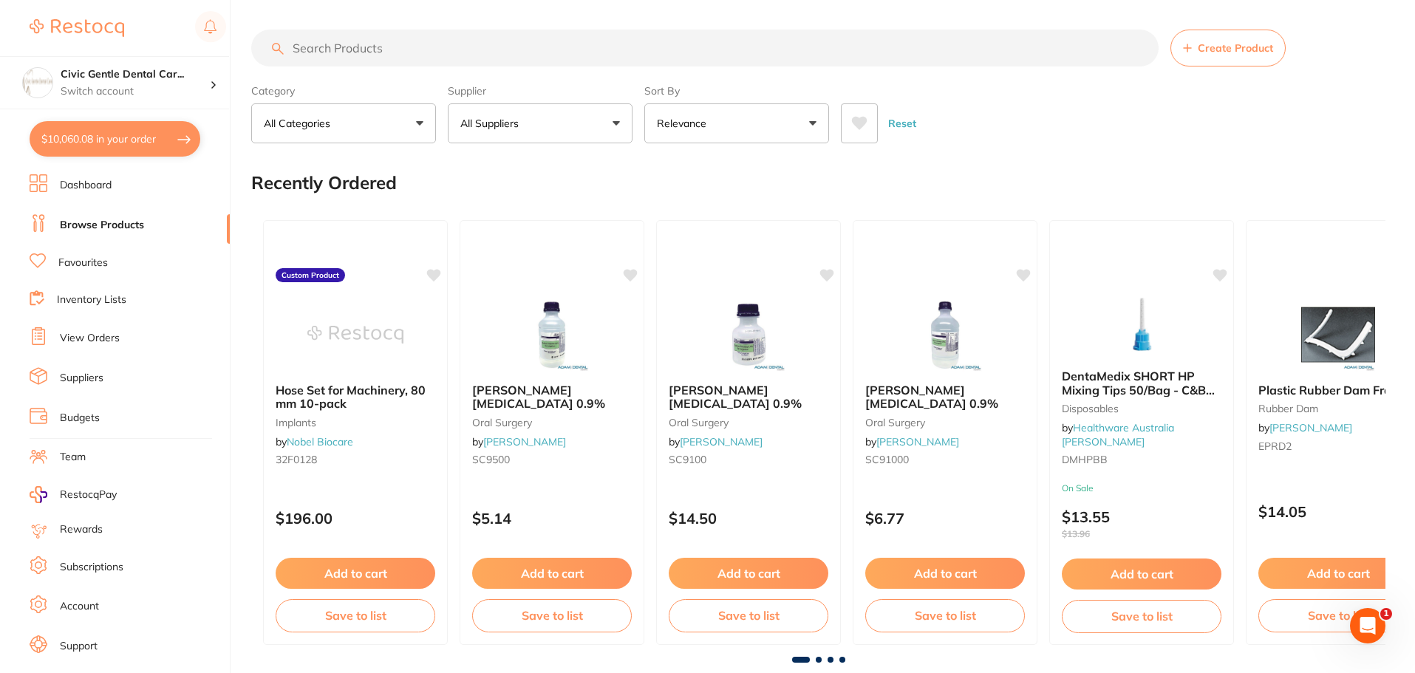
click at [307, 41] on input "search" at bounding box center [704, 48] width 907 height 37
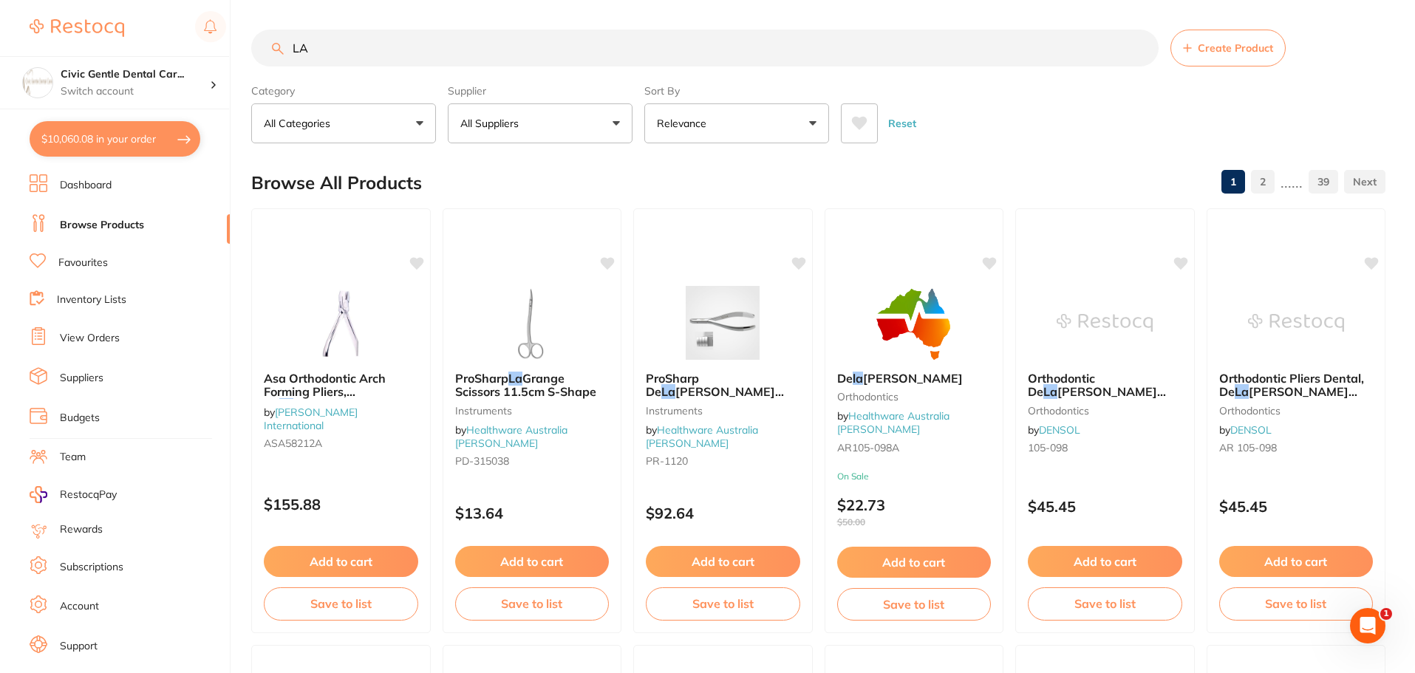
drag, startPoint x: 434, startPoint y: 393, endPoint x: 454, endPoint y: -76, distance: 469.5
click at [392, 54] on input "LA" at bounding box center [704, 48] width 907 height 37
type input "LA syringe"
